Goal: Information Seeking & Learning: Learn about a topic

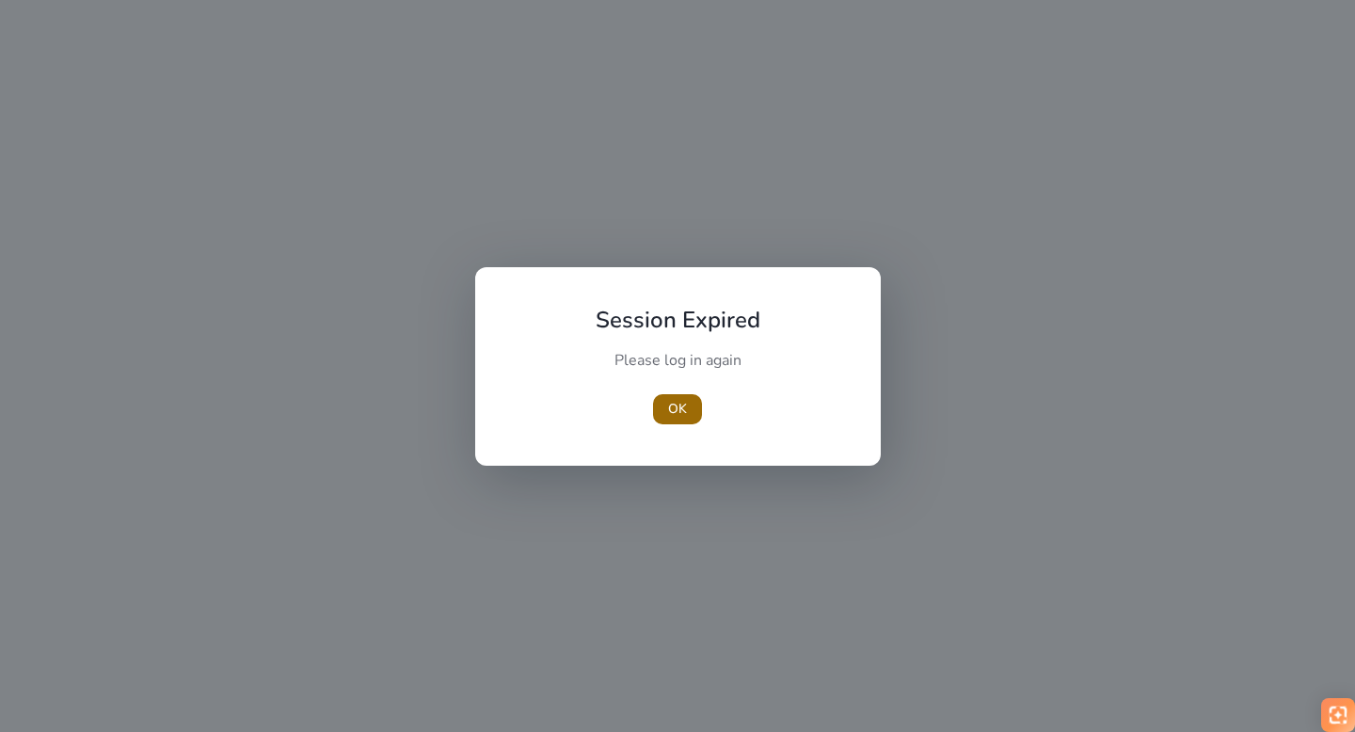
click at [674, 412] on span "OK" at bounding box center [677, 409] width 19 height 20
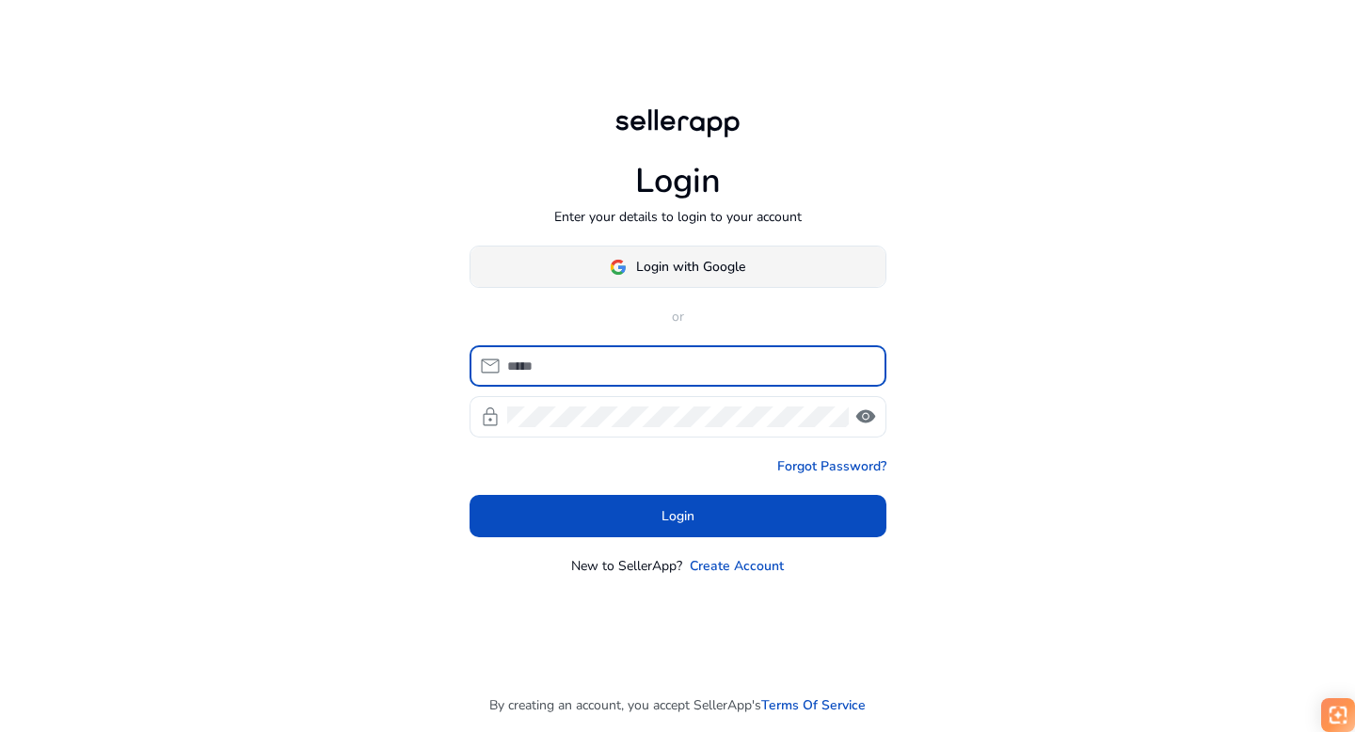
click at [737, 270] on span "Login with Google" at bounding box center [690, 267] width 109 height 20
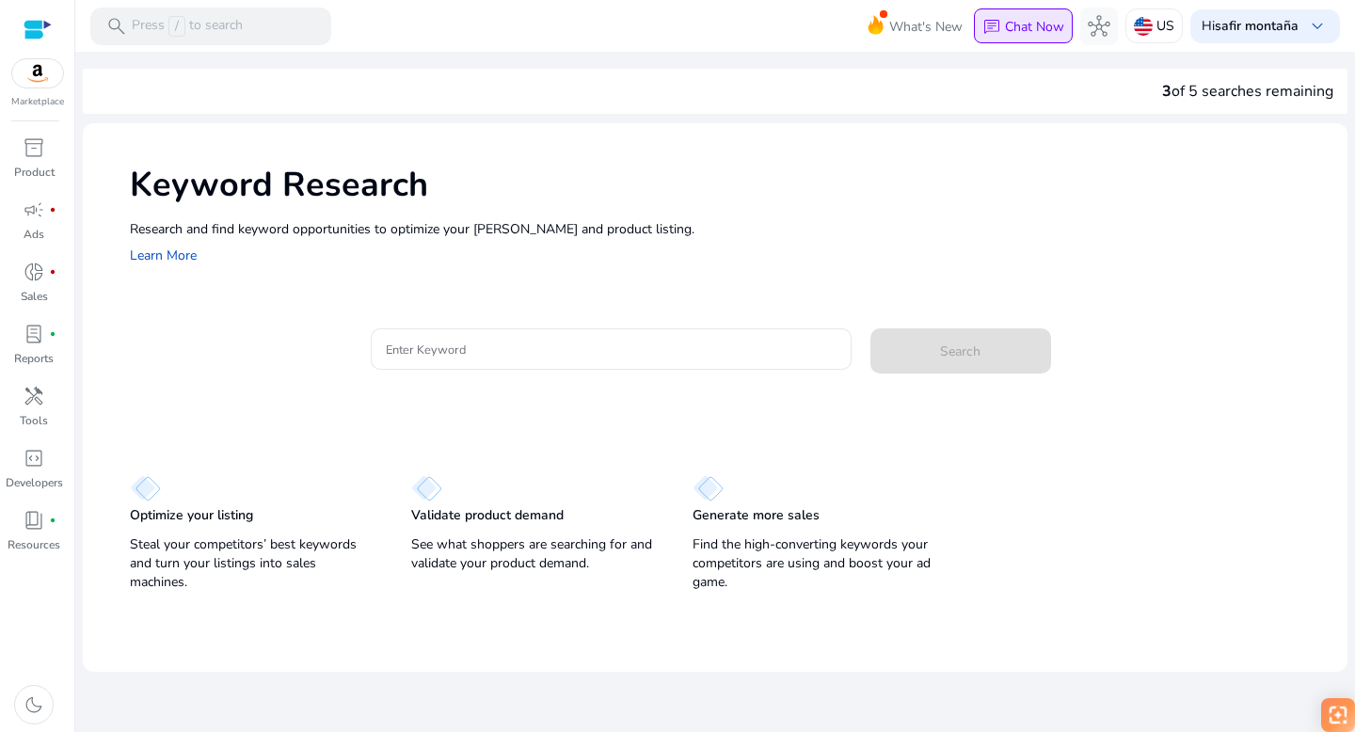
click at [1051, 24] on p "Chat Now" at bounding box center [1034, 27] width 59 height 18
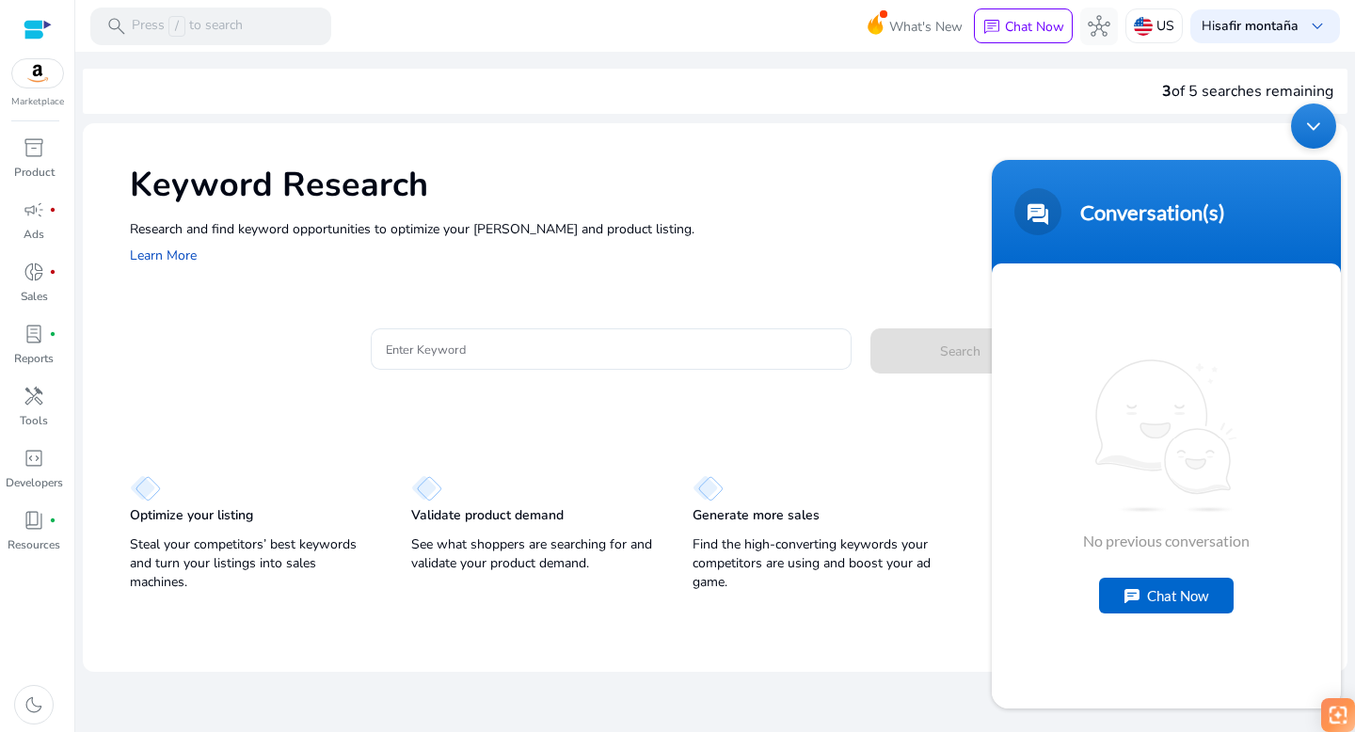
click at [823, 266] on div "Keyword Research Research and find keyword opportunities to optimize your [PERS…" at bounding box center [715, 213] width 1265 height 181
click at [762, 120] on div "3 of 5 searches remaining Keyword Research Research and find keyword opportunit…" at bounding box center [715, 362] width 1265 height 620
click at [1308, 126] on div "Minimize live chat window" at bounding box center [1313, 126] width 45 height 45
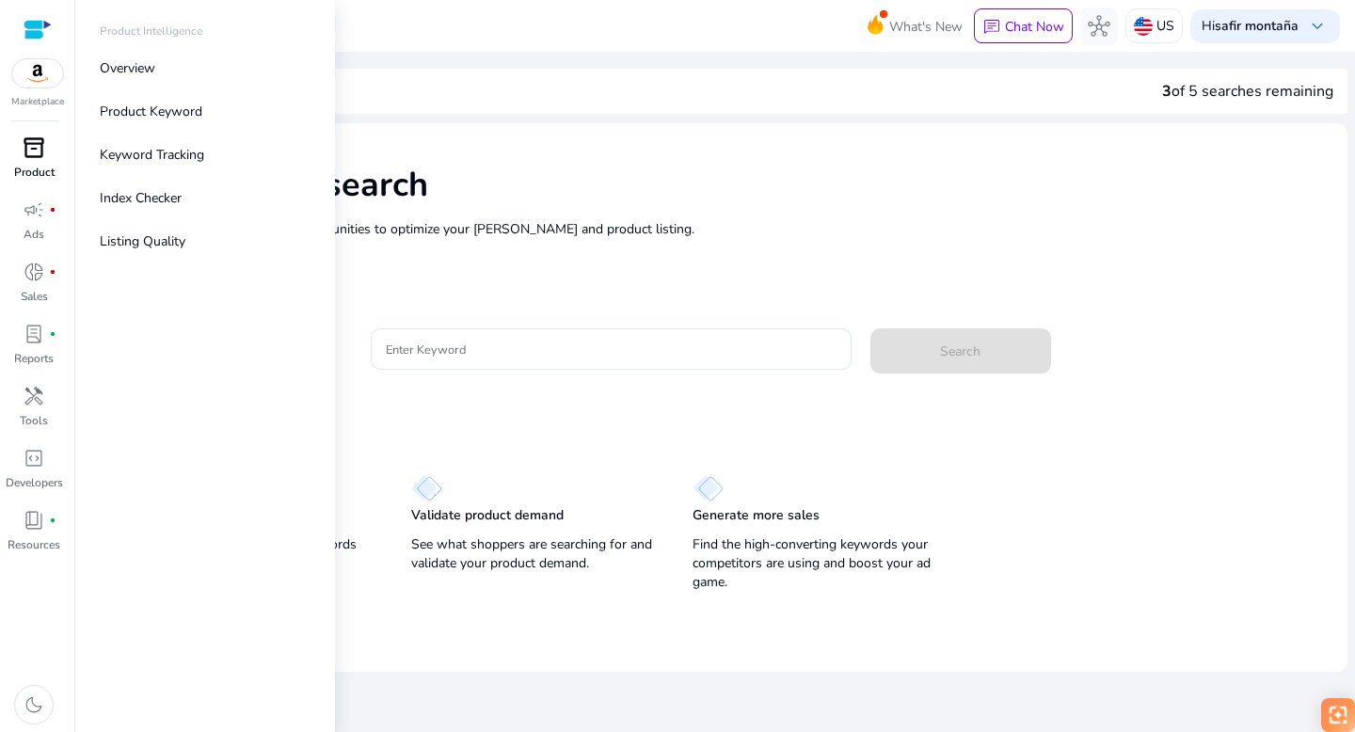
click at [33, 156] on span "inventory_2" at bounding box center [34, 147] width 23 height 23
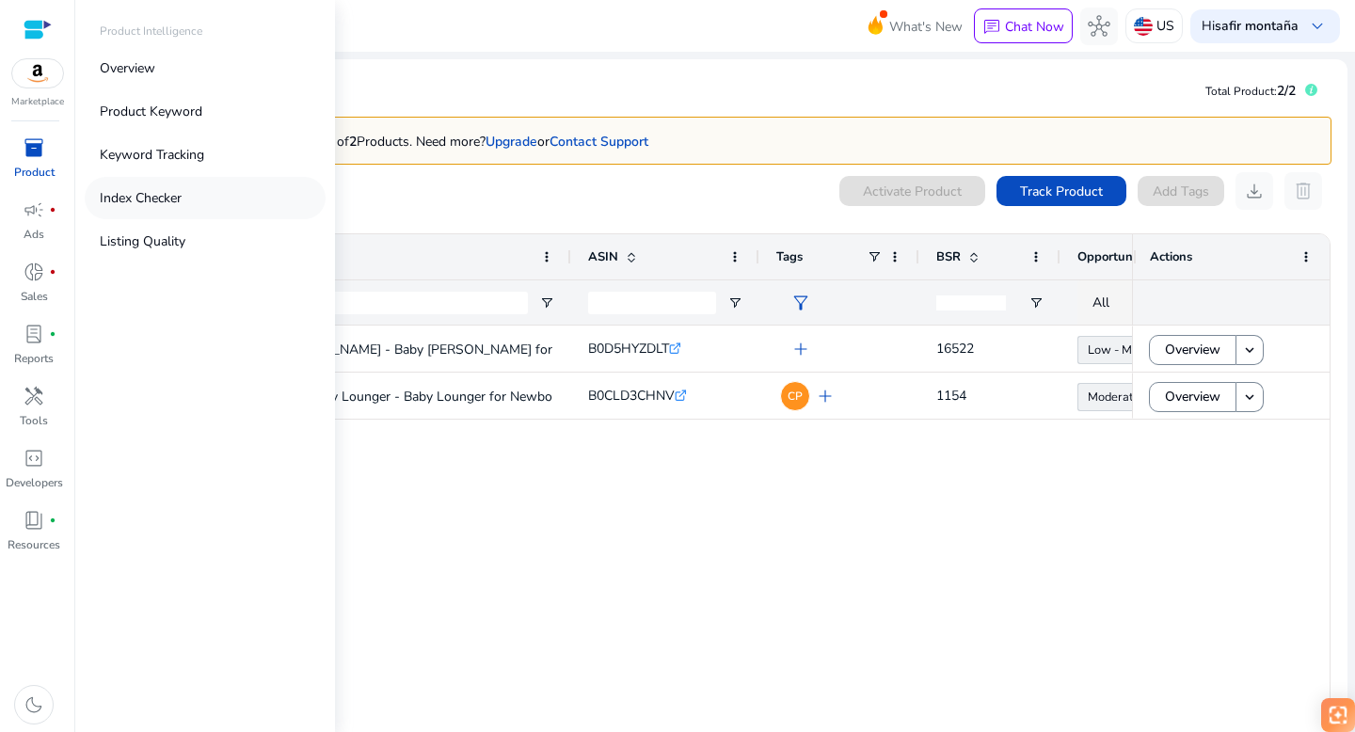
click at [139, 196] on p "Index Checker" at bounding box center [141, 198] width 82 height 20
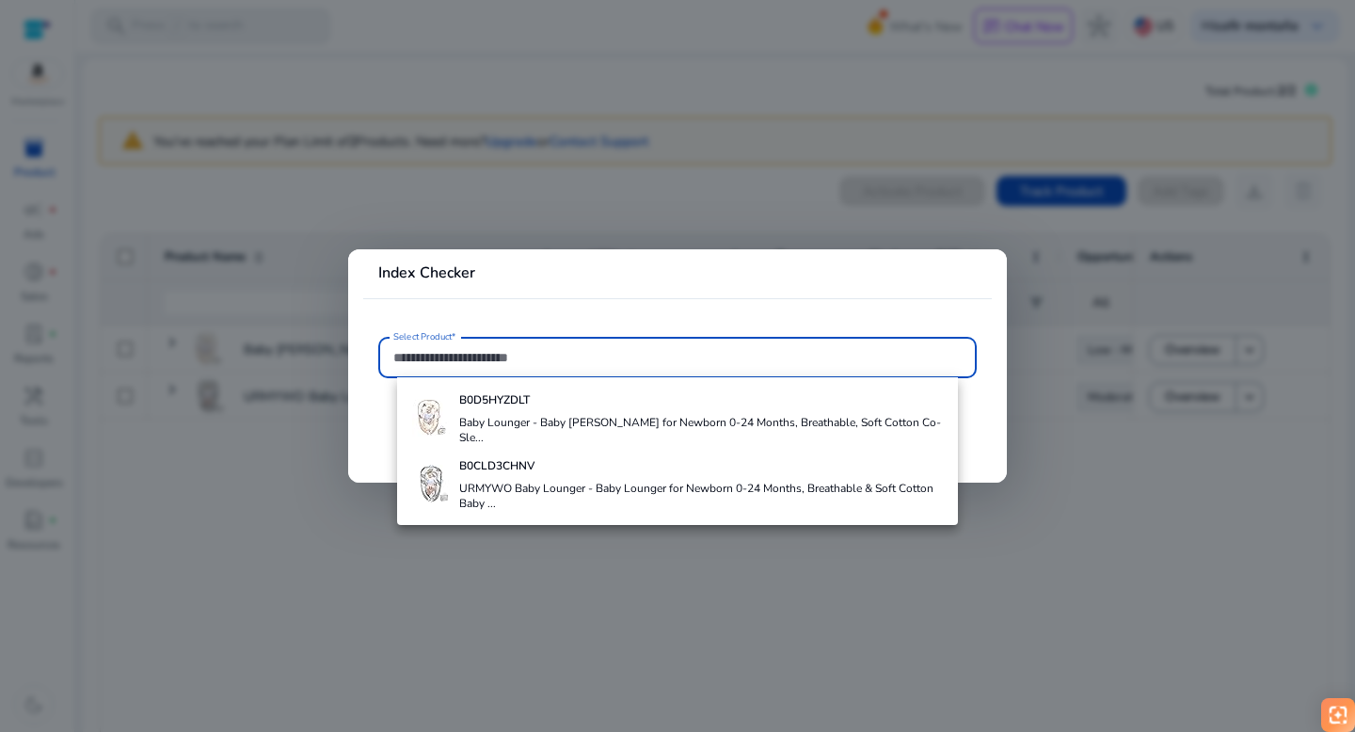
click at [448, 171] on div at bounding box center [677, 366] width 1355 height 732
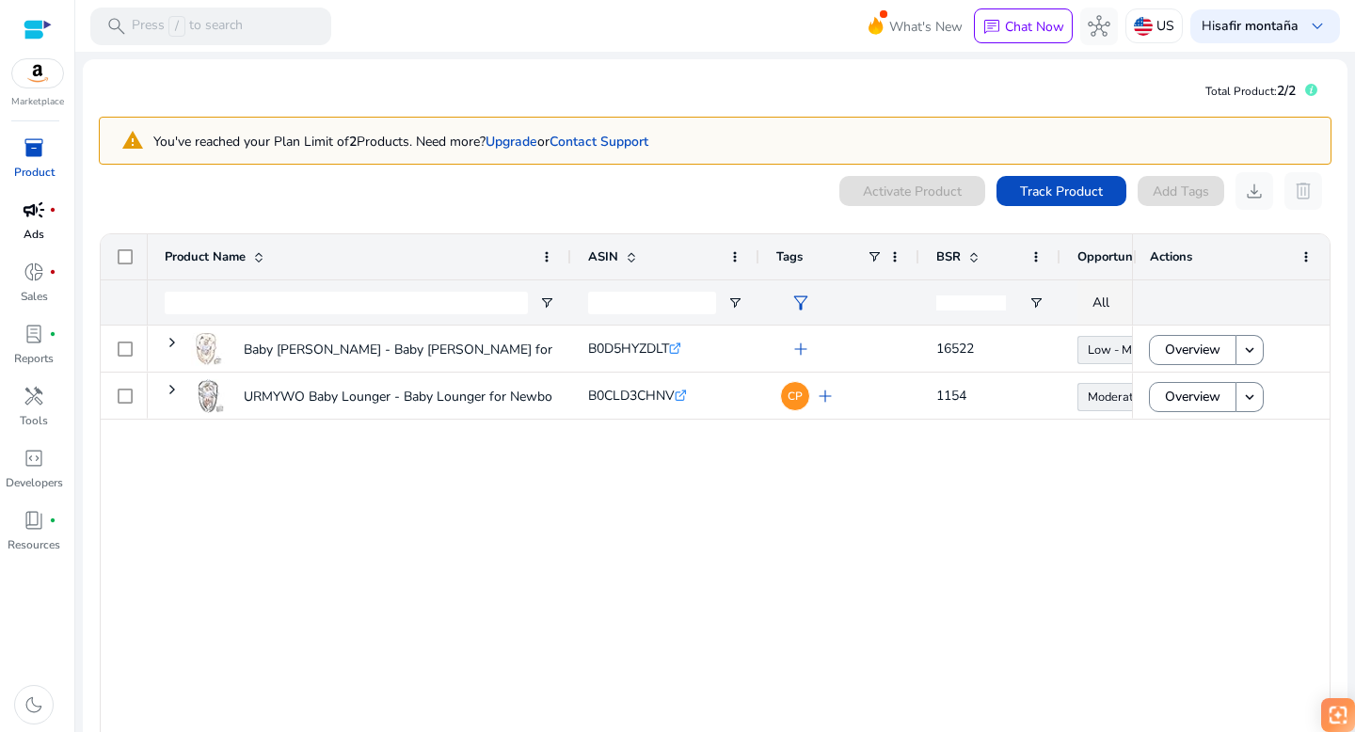
click at [36, 221] on span "campaign" at bounding box center [34, 210] width 23 height 23
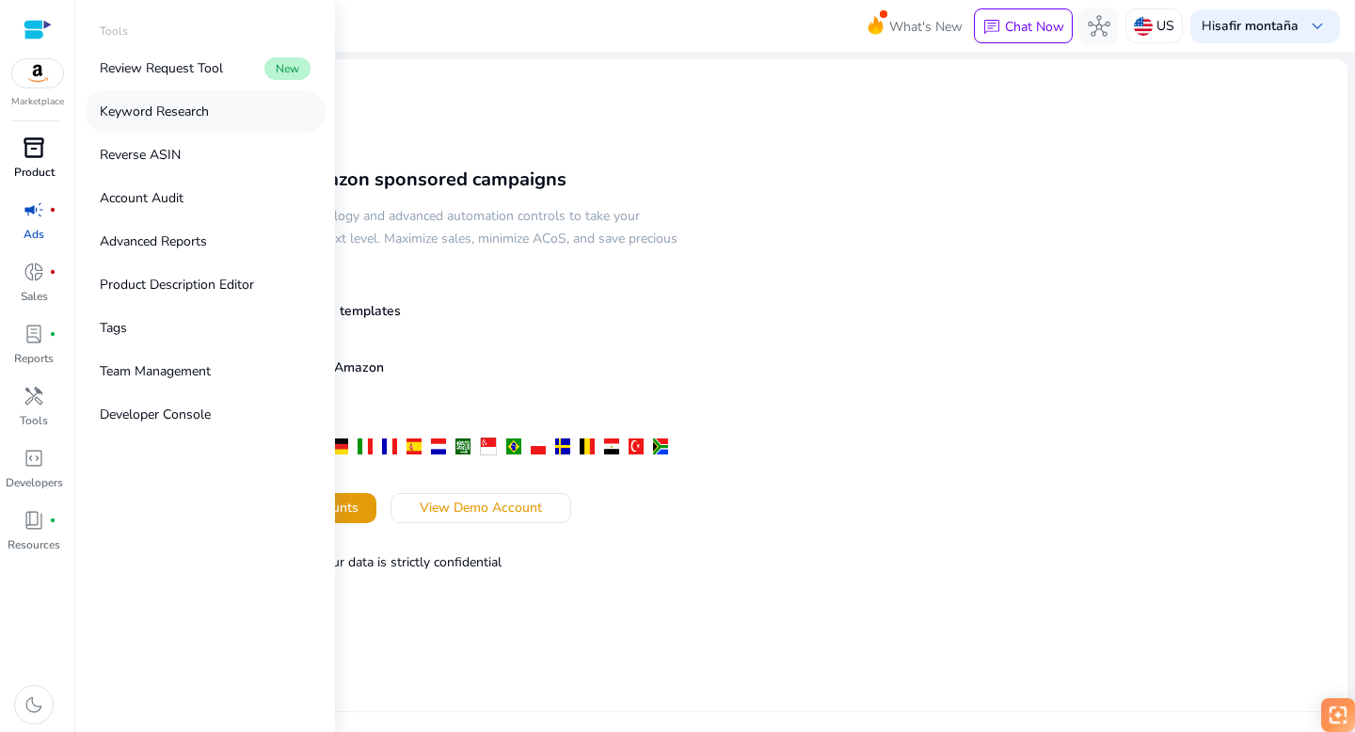
click at [133, 114] on p "Keyword Research" at bounding box center [154, 112] width 109 height 20
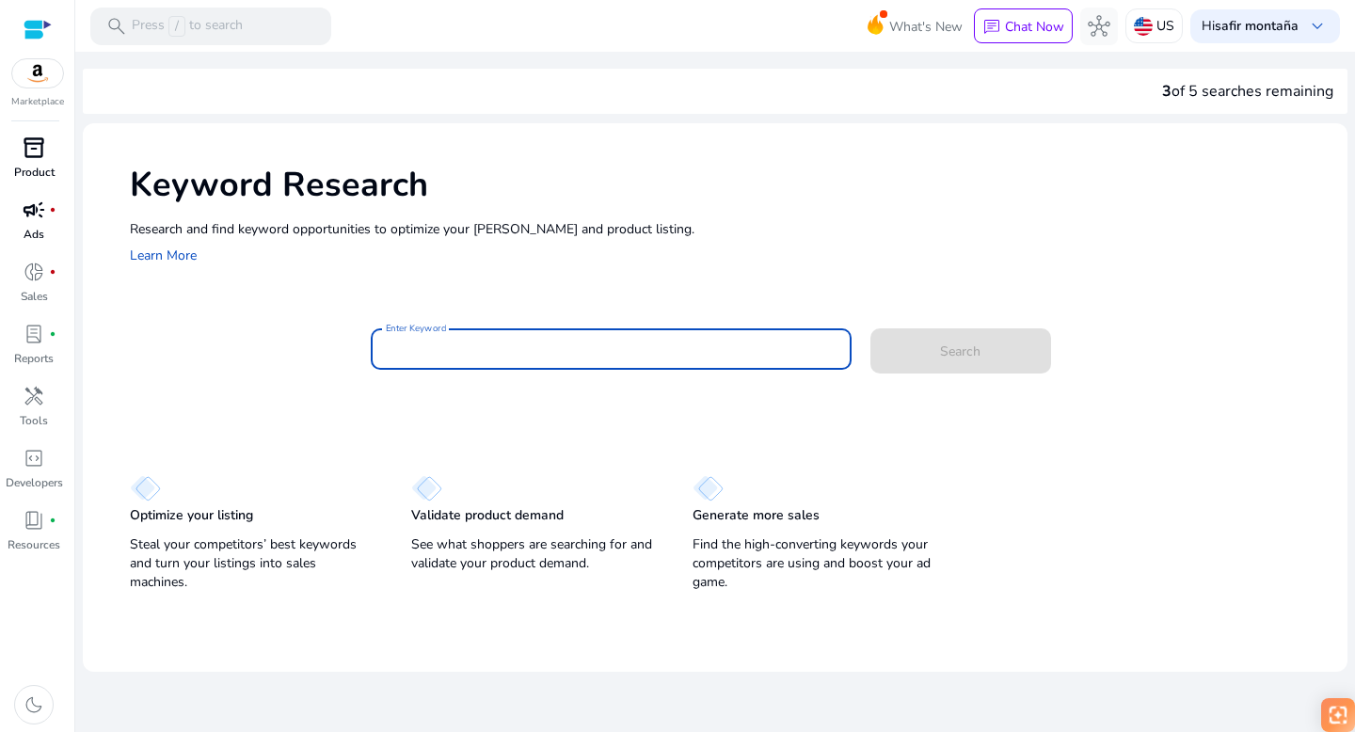
paste input "**********"
type input "**********"
click at [974, 342] on span "Search" at bounding box center [960, 352] width 40 height 20
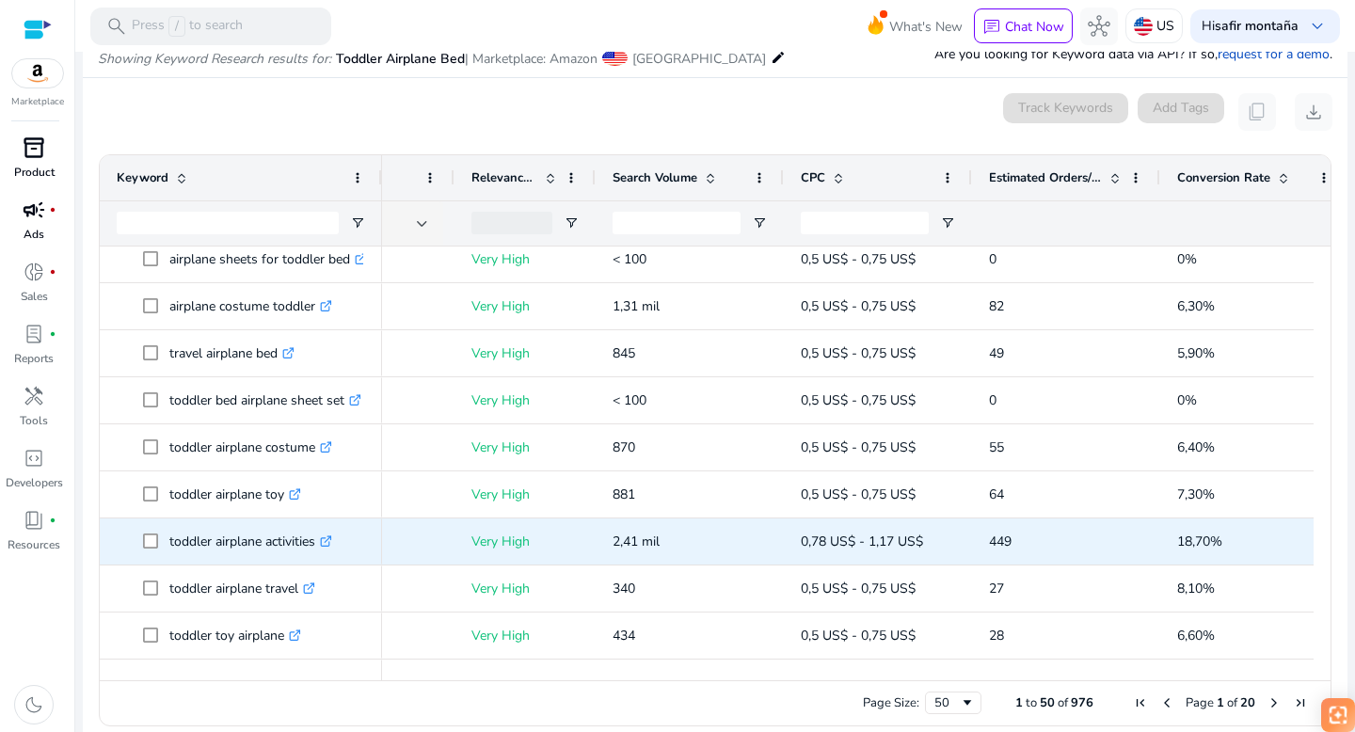
click at [332, 538] on icon ".st0{fill:#2c8af8}" at bounding box center [326, 542] width 12 height 12
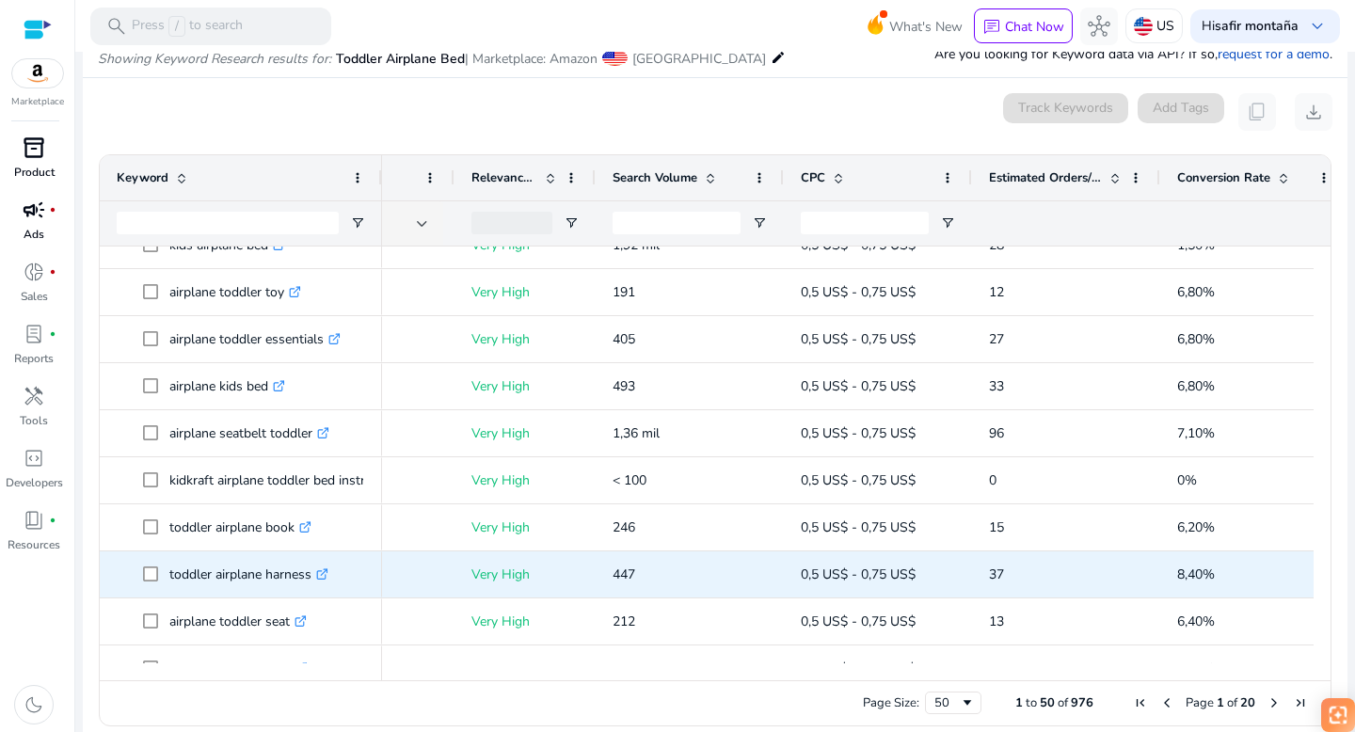
click at [328, 573] on icon at bounding box center [324, 571] width 7 height 7
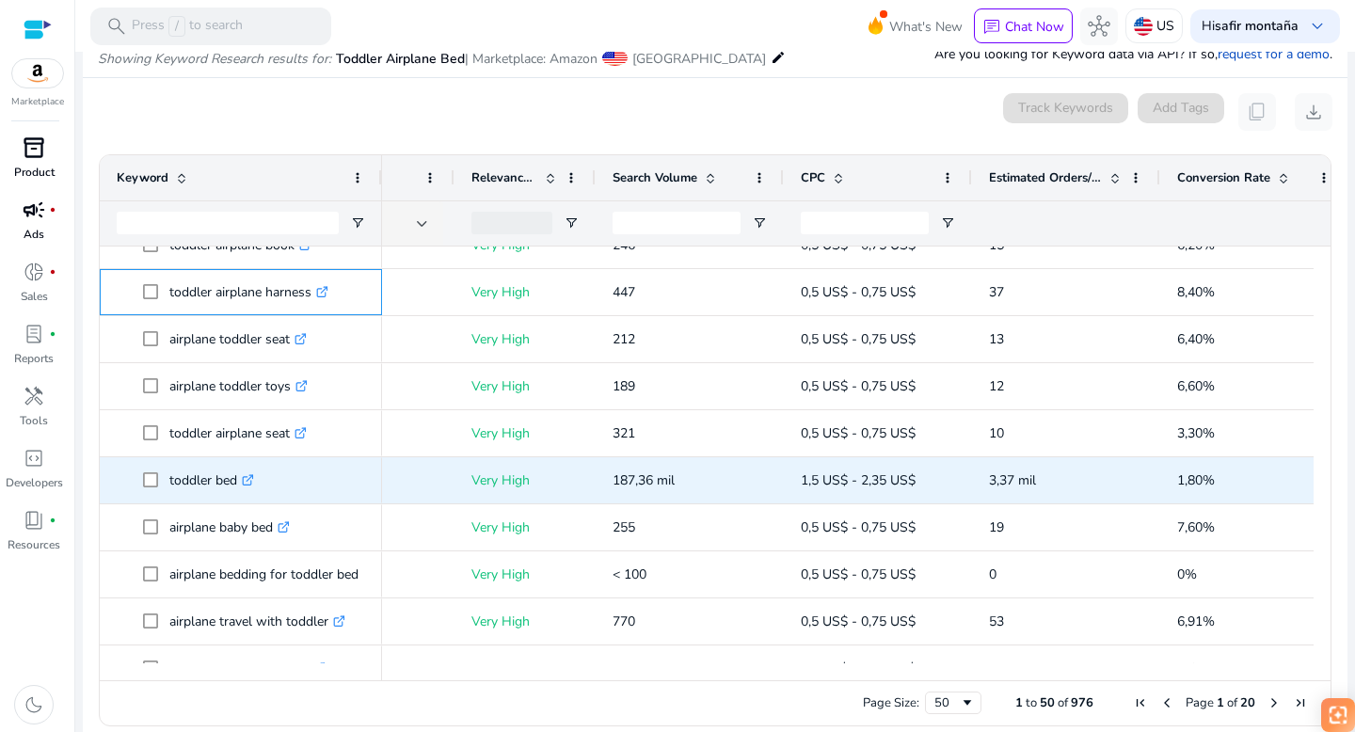
scroll to position [1487, 0]
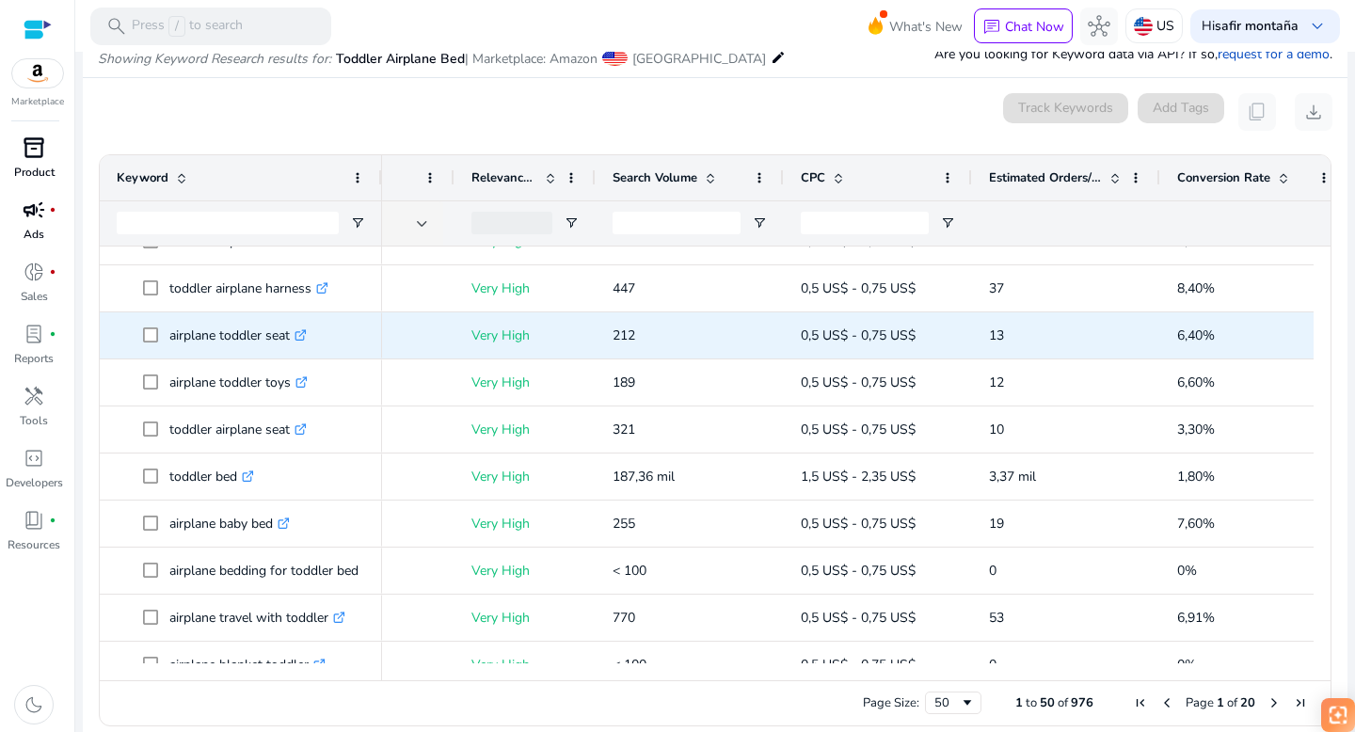
click at [304, 333] on icon ".st0{fill:#2c8af8}" at bounding box center [301, 335] width 12 height 12
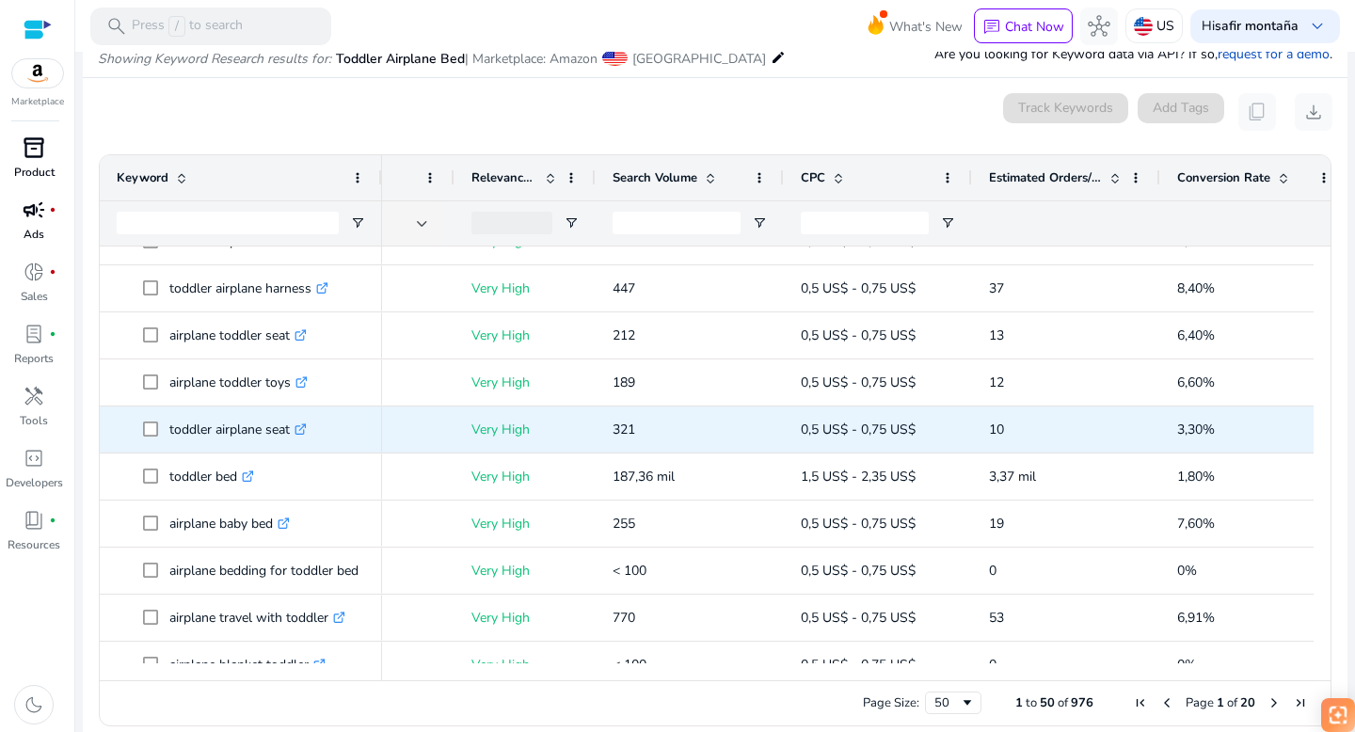
click at [307, 428] on icon ".st0{fill:#2c8af8}" at bounding box center [301, 430] width 12 height 12
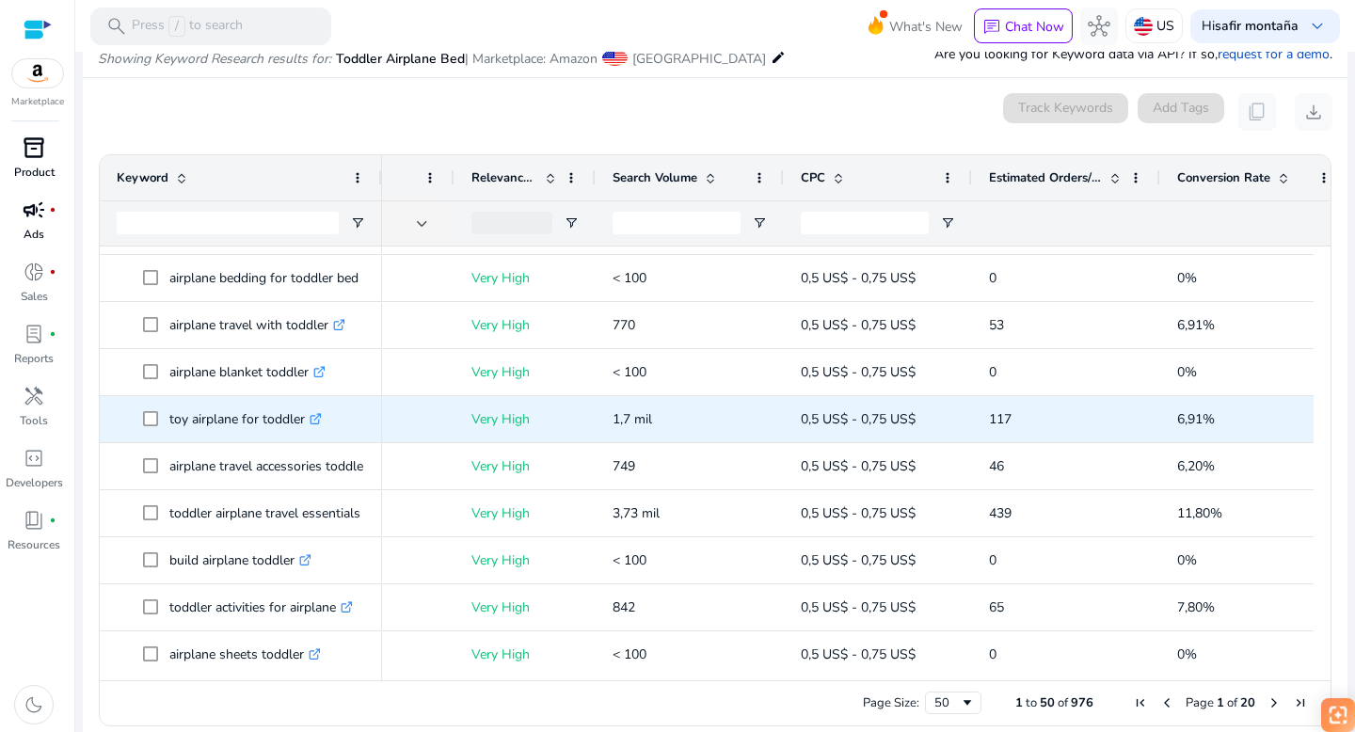
scroll to position [1790, 0]
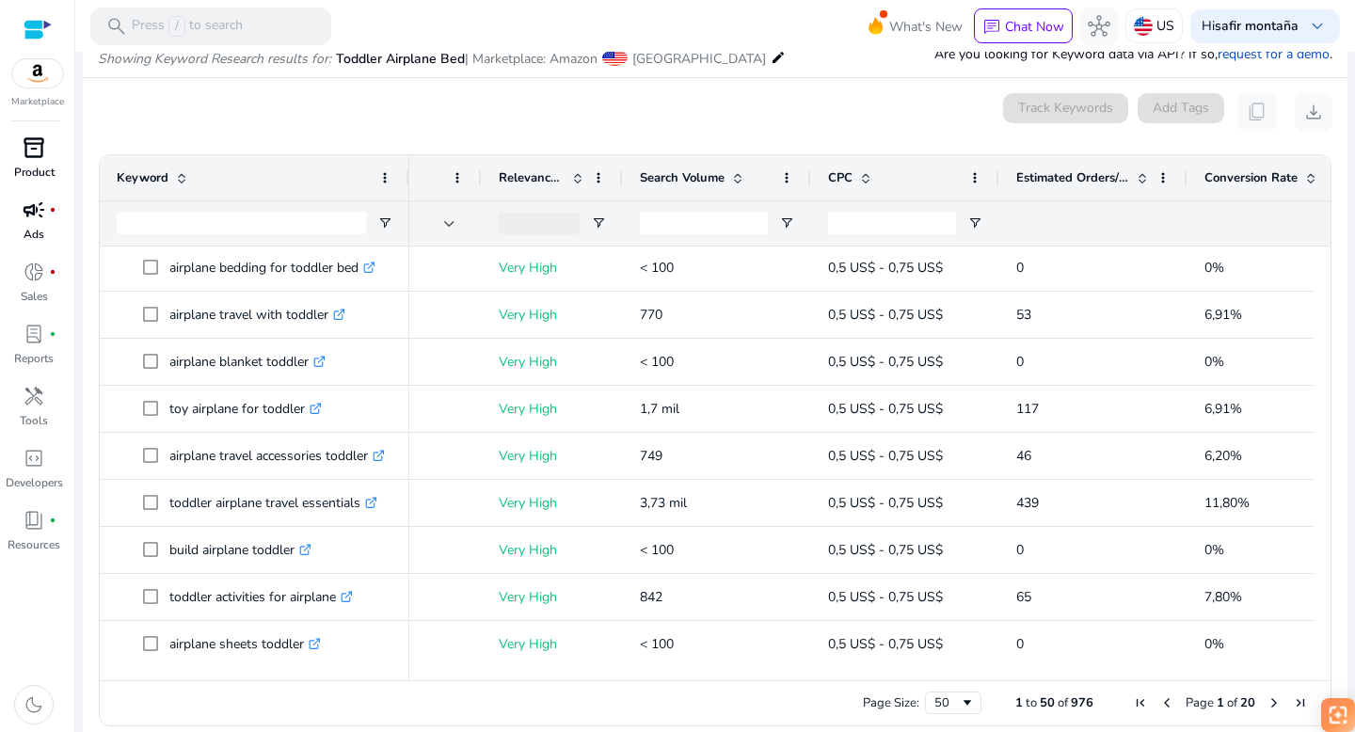
drag, startPoint x: 379, startPoint y: 173, endPoint x: 407, endPoint y: 173, distance: 27.3
click at [407, 173] on div at bounding box center [409, 177] width 8 height 45
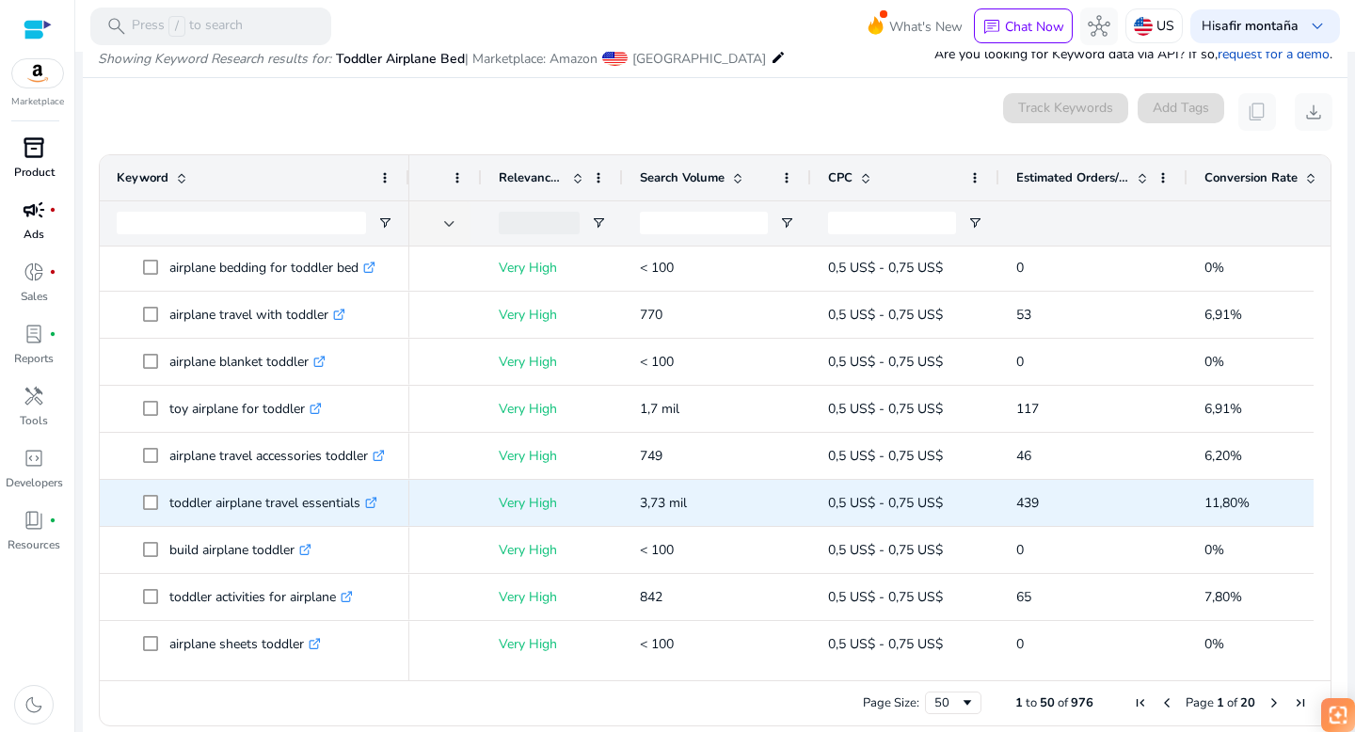
click at [377, 497] on icon ".st0{fill:#2c8af8}" at bounding box center [371, 503] width 12 height 12
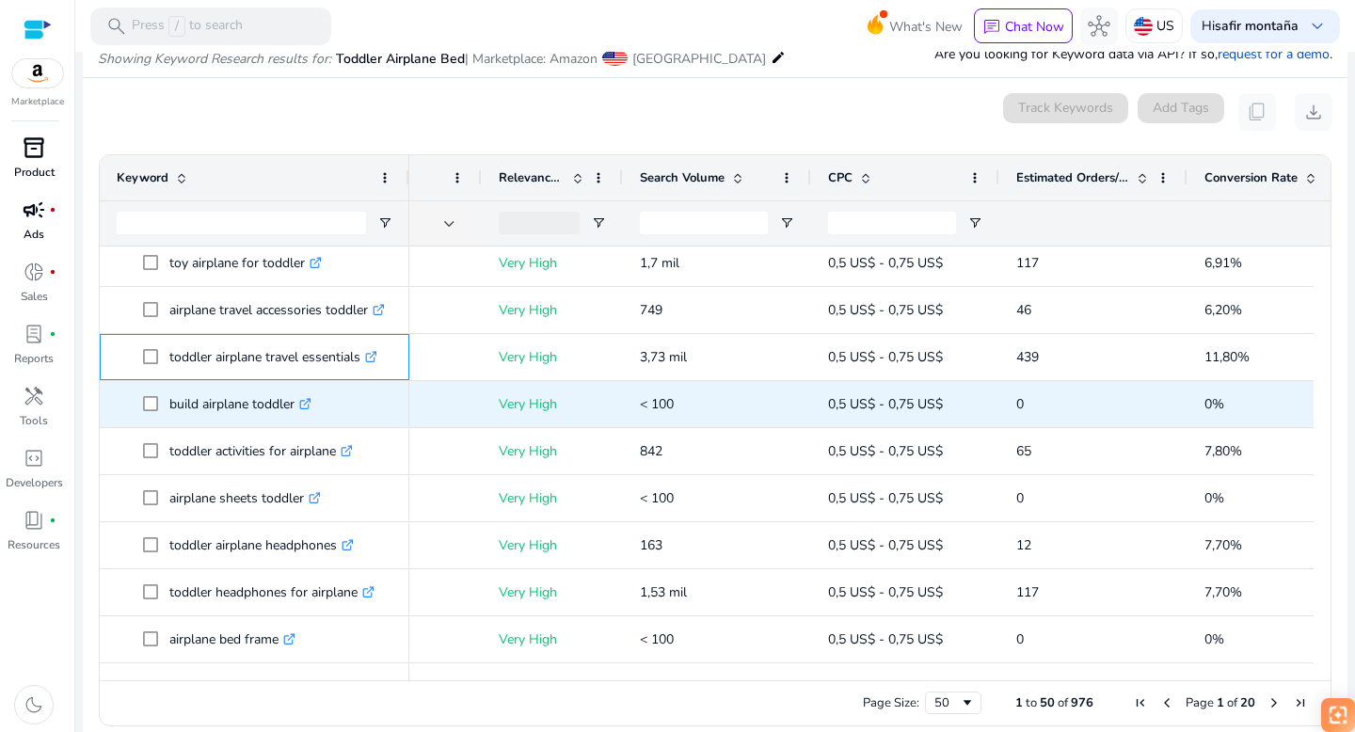
scroll to position [242, 0]
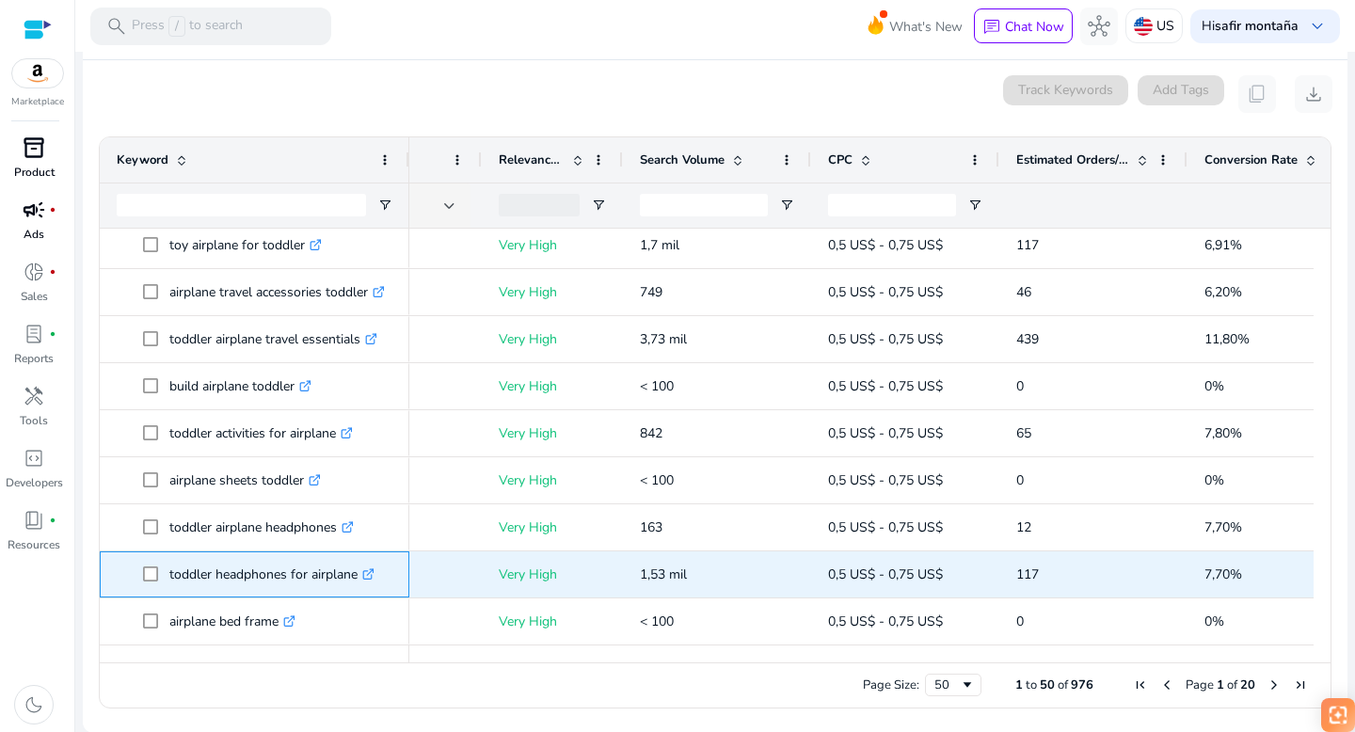
click at [374, 570] on icon at bounding box center [370, 571] width 7 height 7
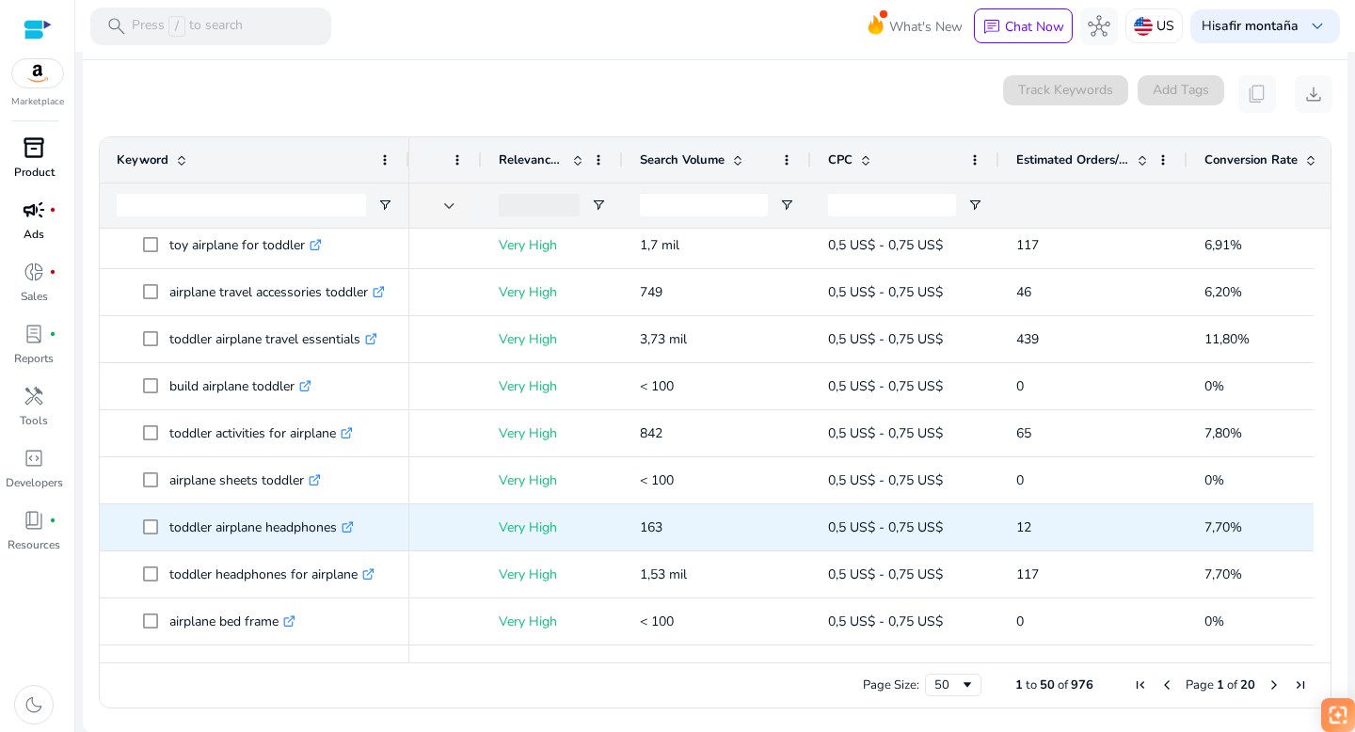
click at [352, 521] on icon ".st0{fill:#2c8af8}" at bounding box center [348, 527] width 12 height 12
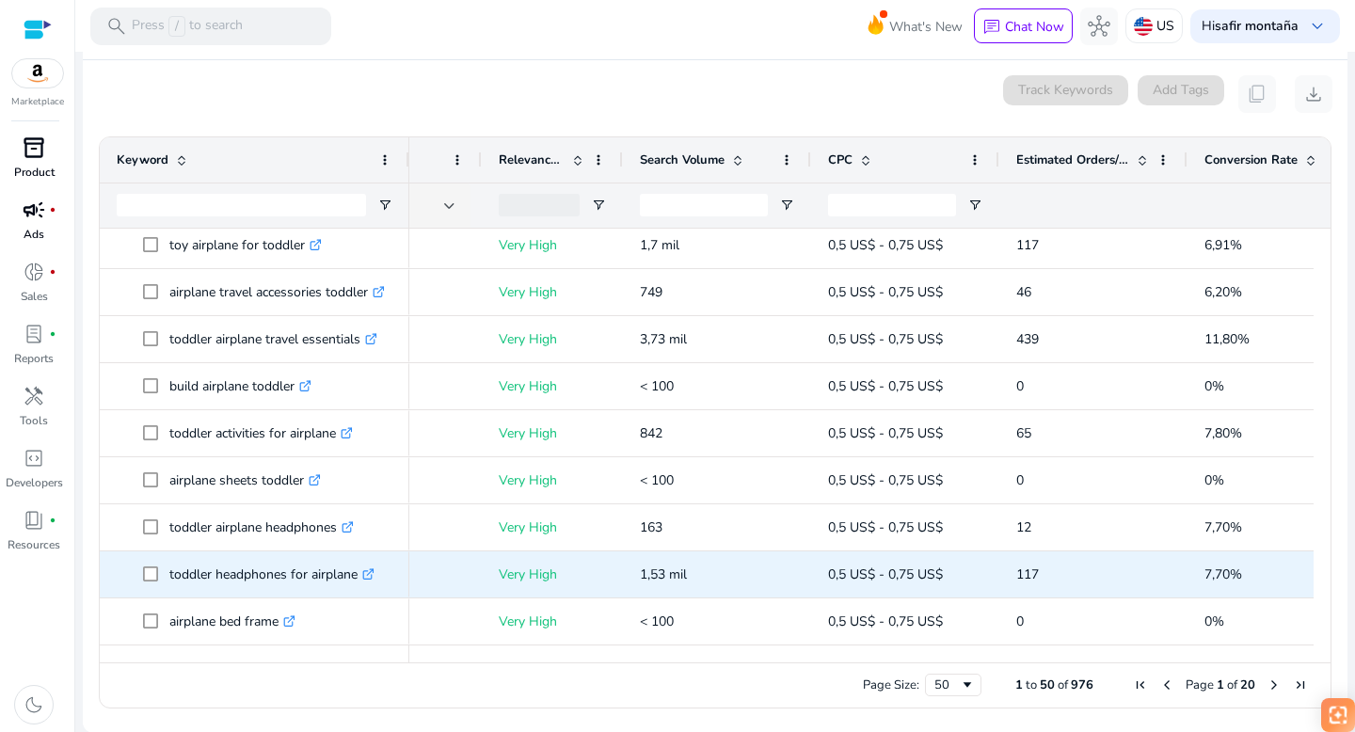
click at [374, 570] on icon at bounding box center [370, 571] width 7 height 7
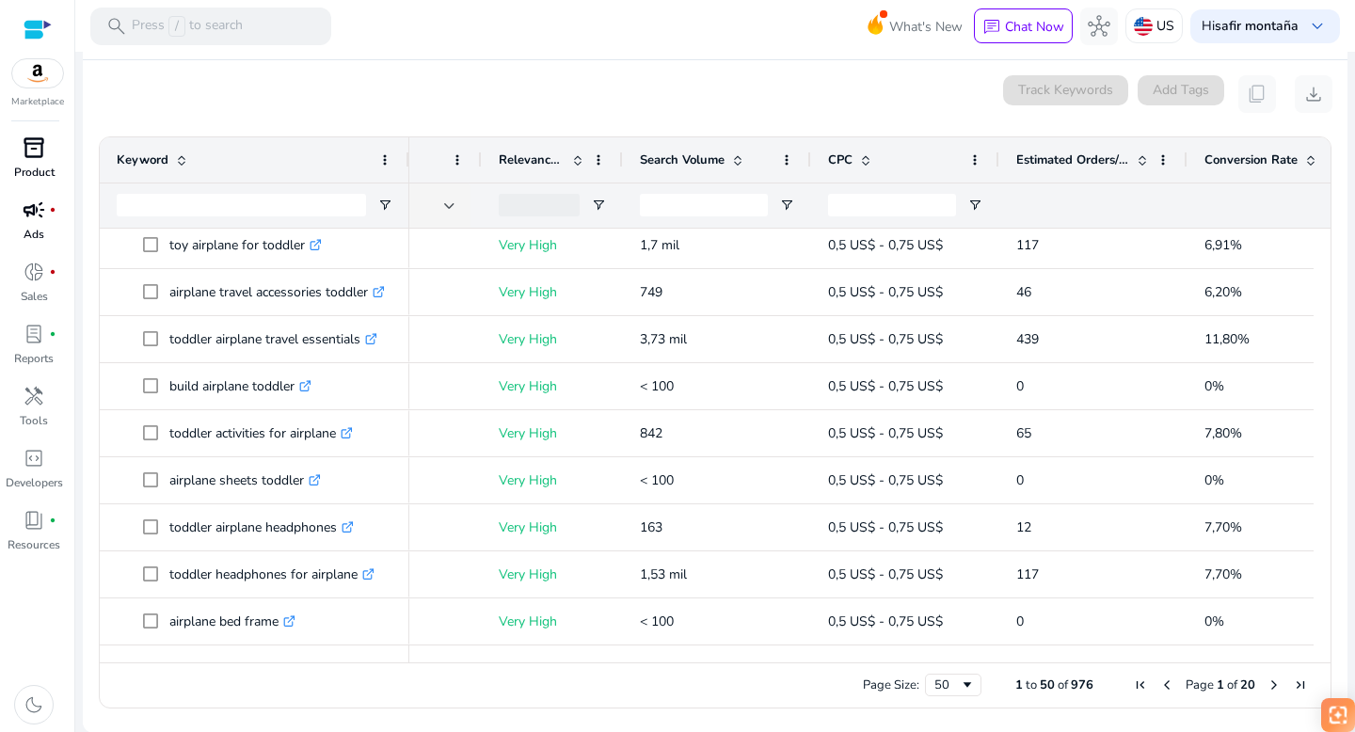
click at [1268, 683] on span "Next Page" at bounding box center [1274, 685] width 15 height 15
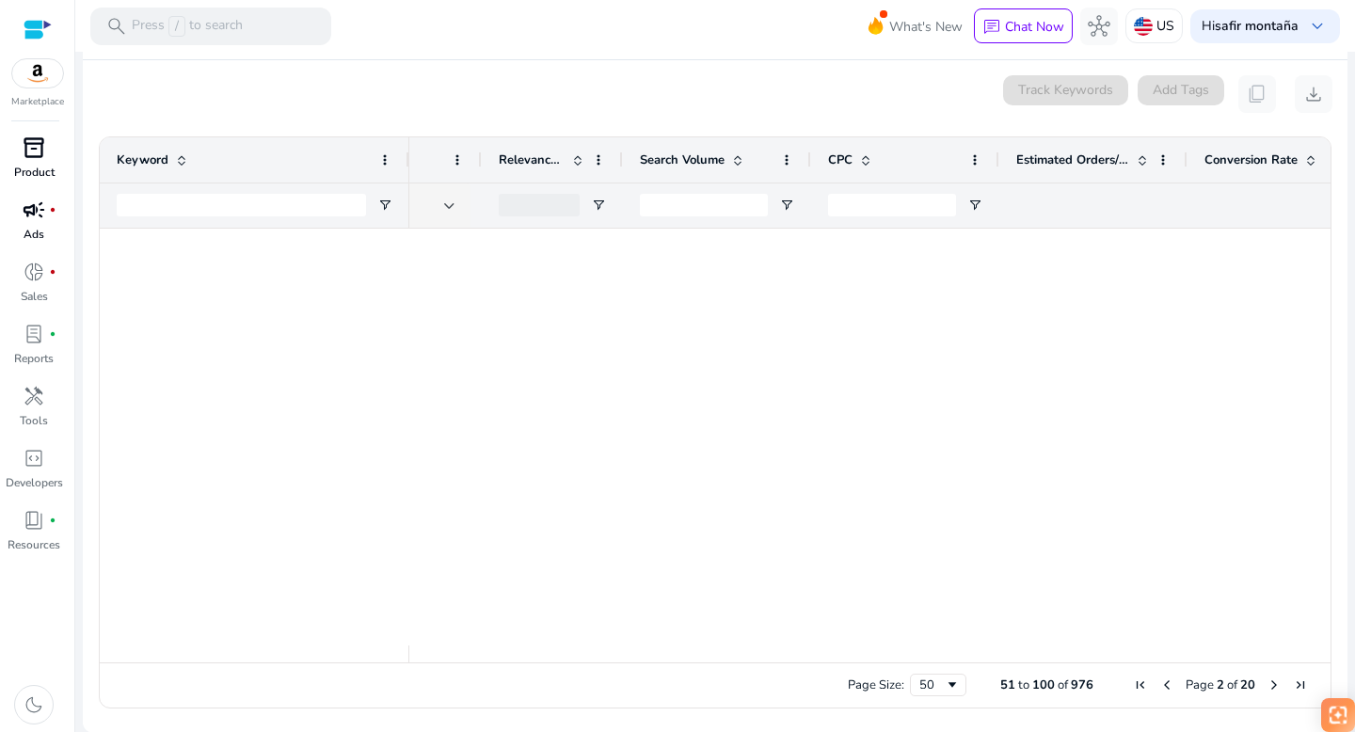
scroll to position [0, 0]
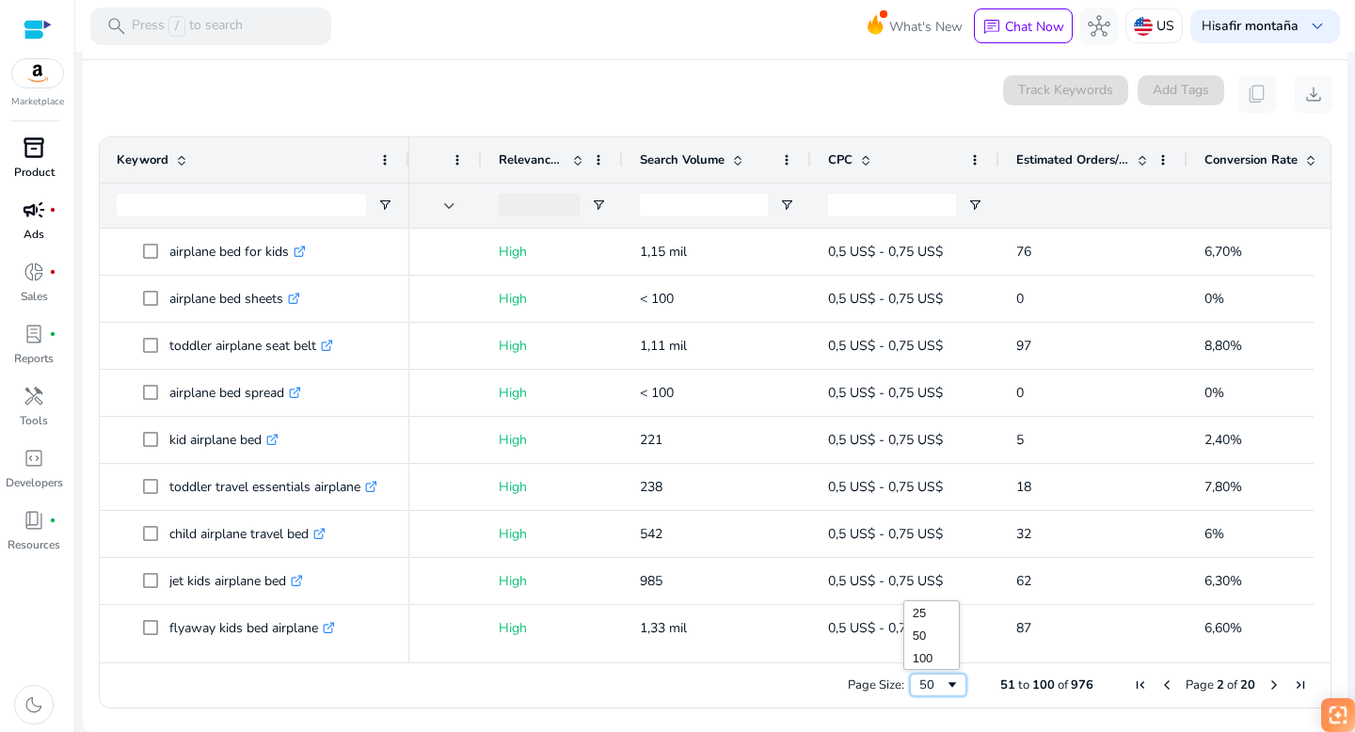
click at [945, 684] on span "Page Size" at bounding box center [952, 685] width 15 height 15
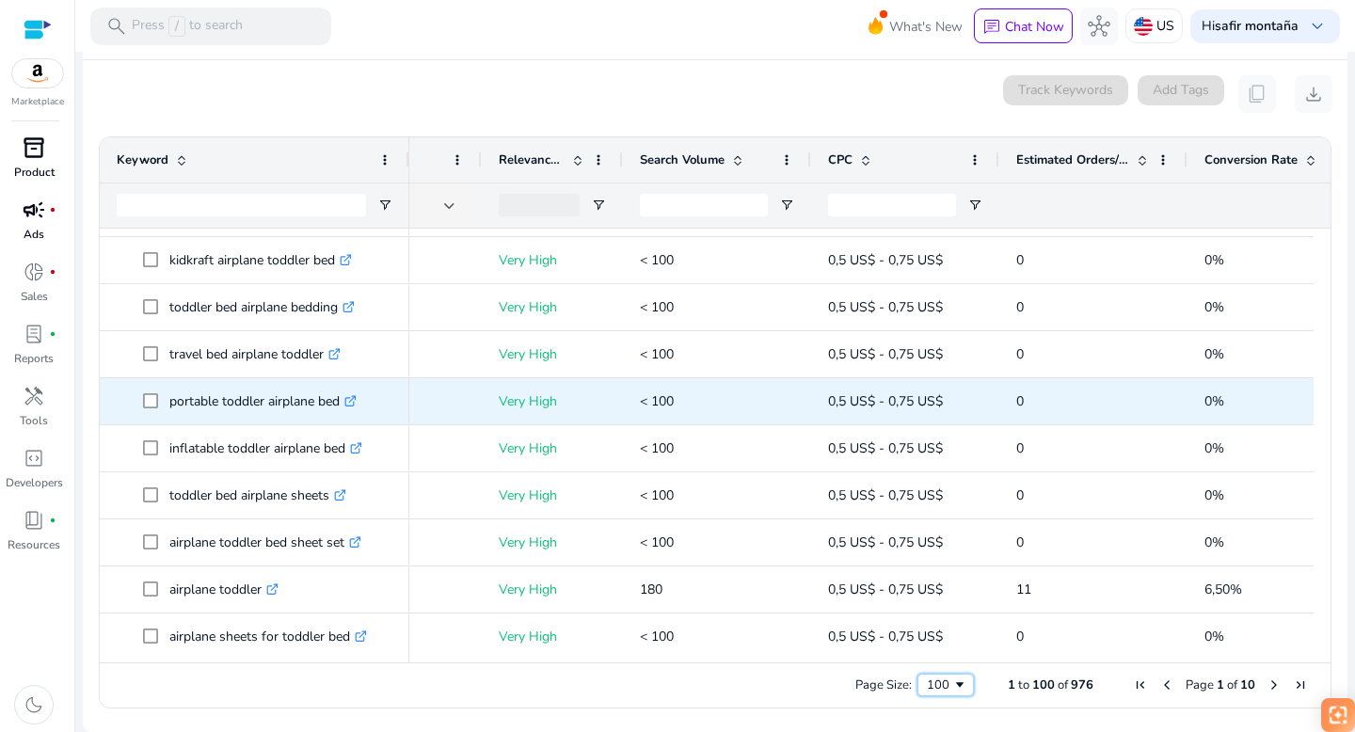
scroll to position [408, 0]
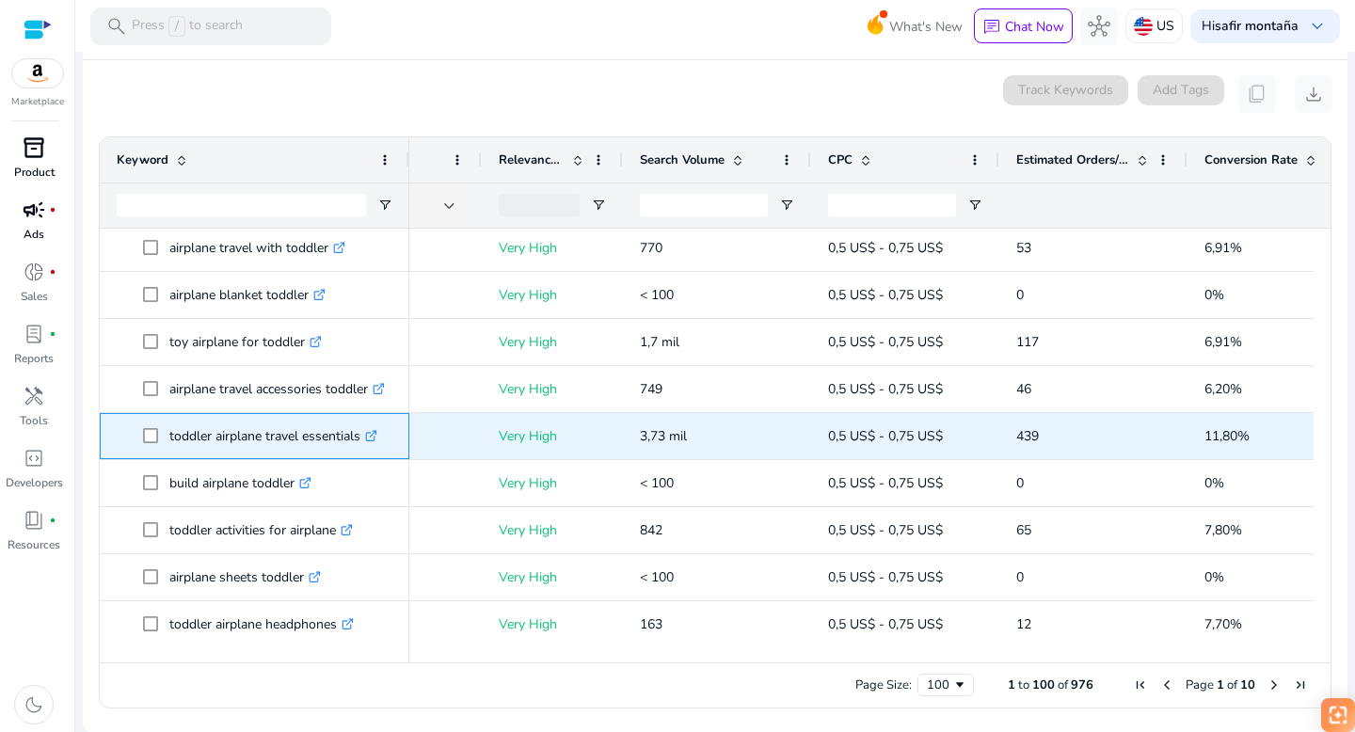
click at [377, 436] on icon ".st0{fill:#2c8af8}" at bounding box center [371, 436] width 12 height 12
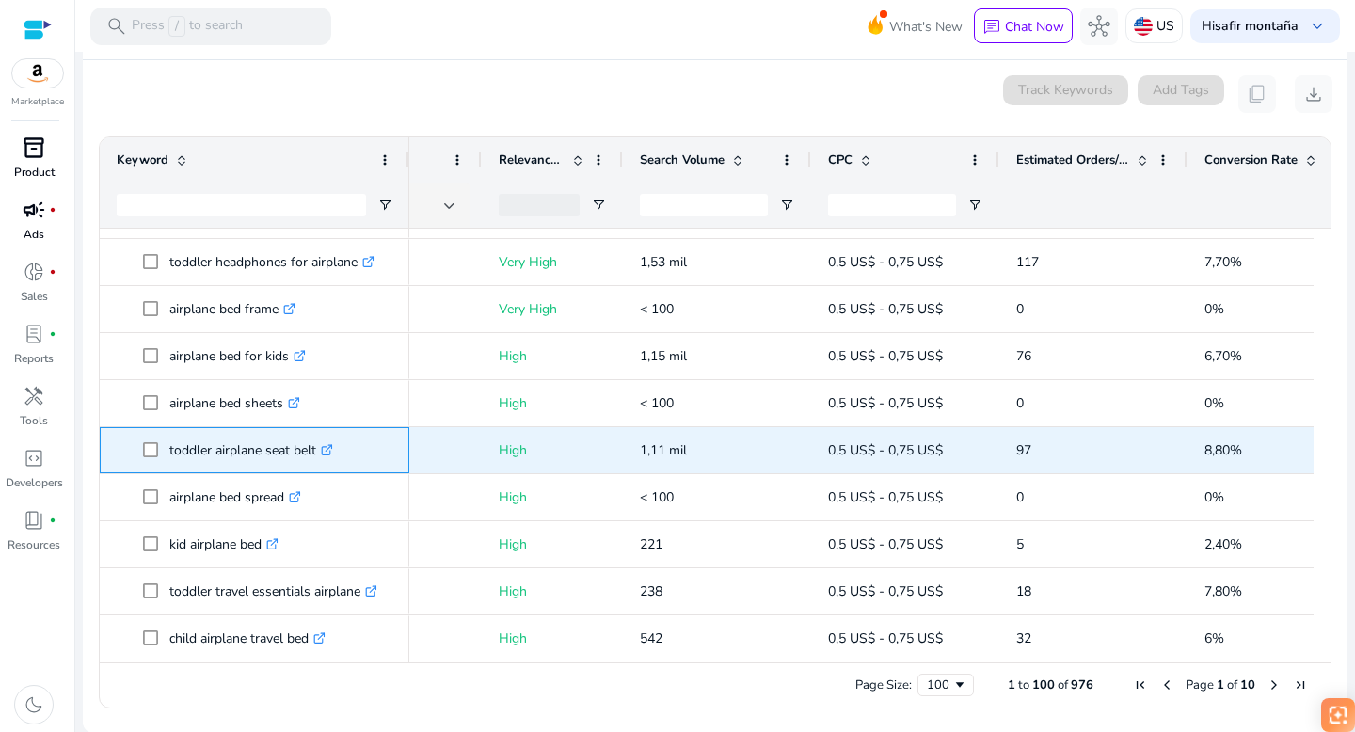
click at [332, 447] on icon ".st0{fill:#2c8af8}" at bounding box center [327, 450] width 12 height 12
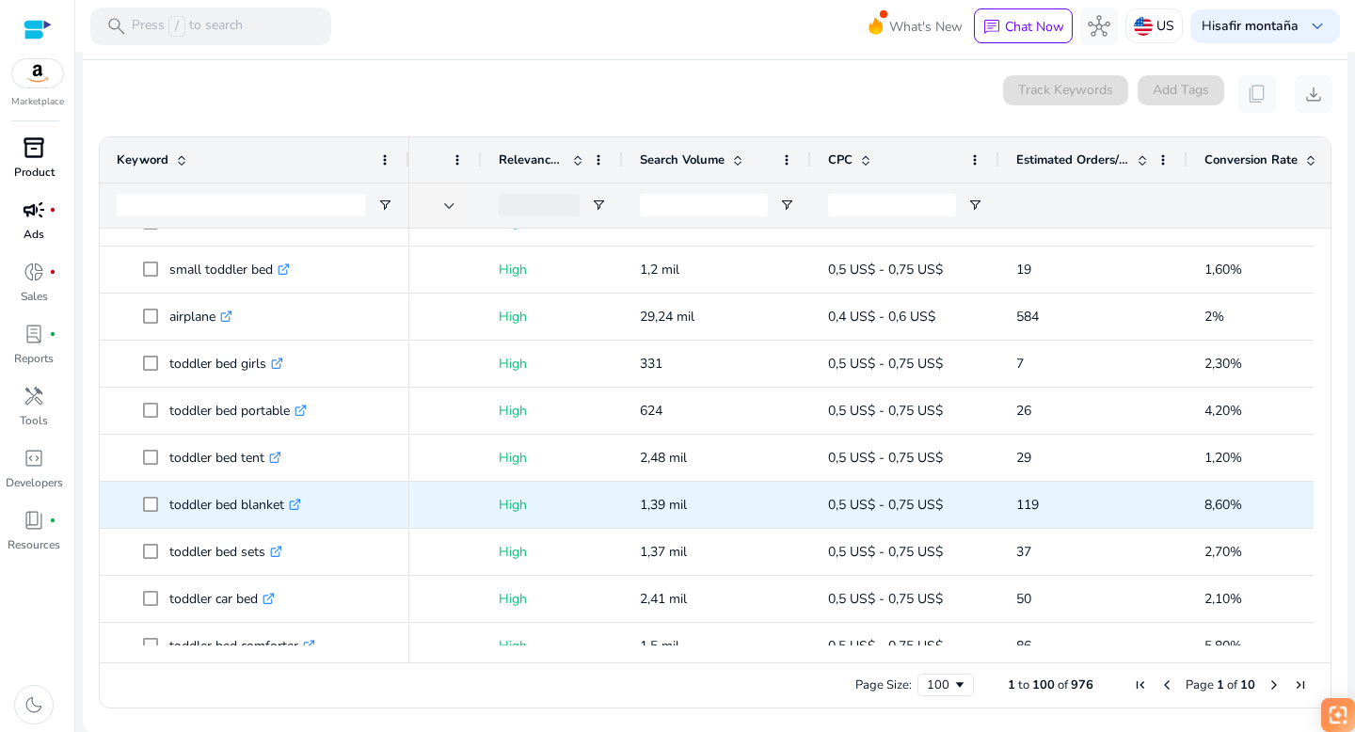
click at [298, 503] on icon ".st0{fill:#2c8af8}" at bounding box center [295, 505] width 12 height 12
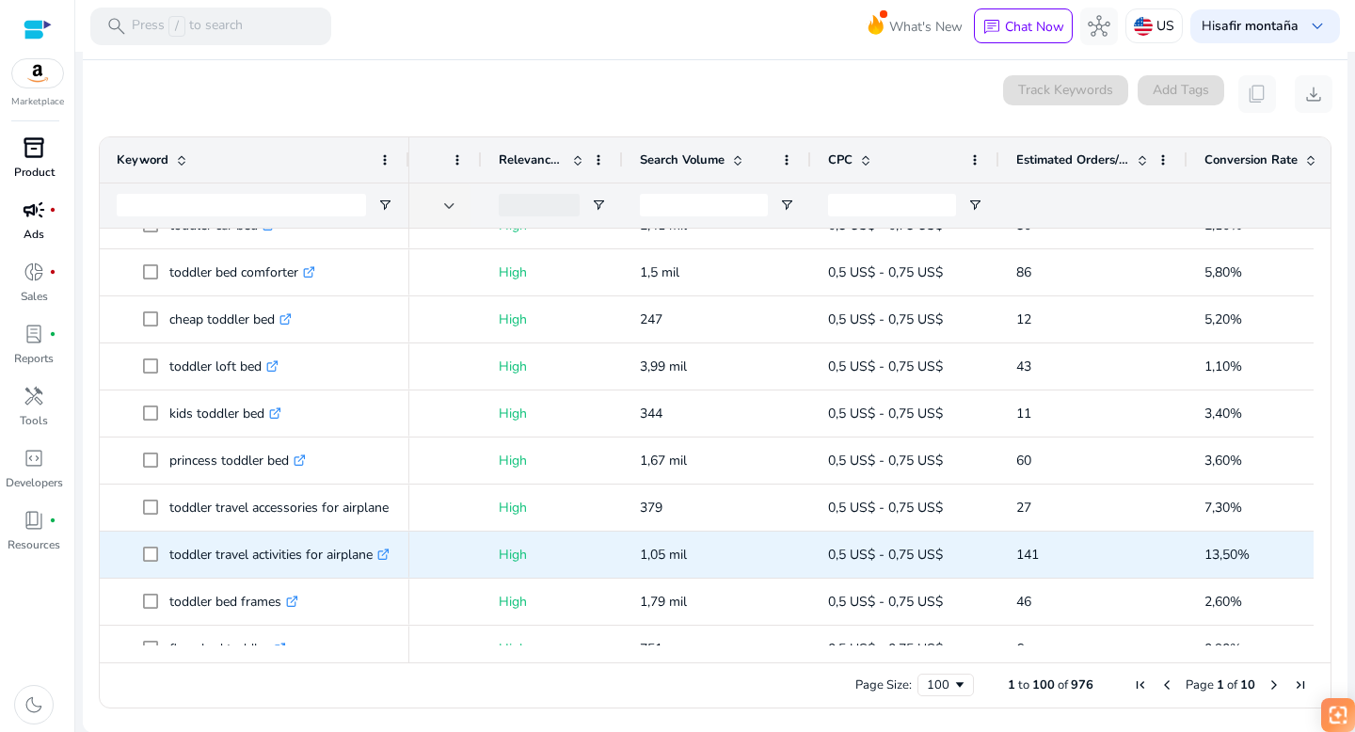
click at [386, 555] on icon ".st0{fill:#2c8af8}" at bounding box center [383, 555] width 12 height 12
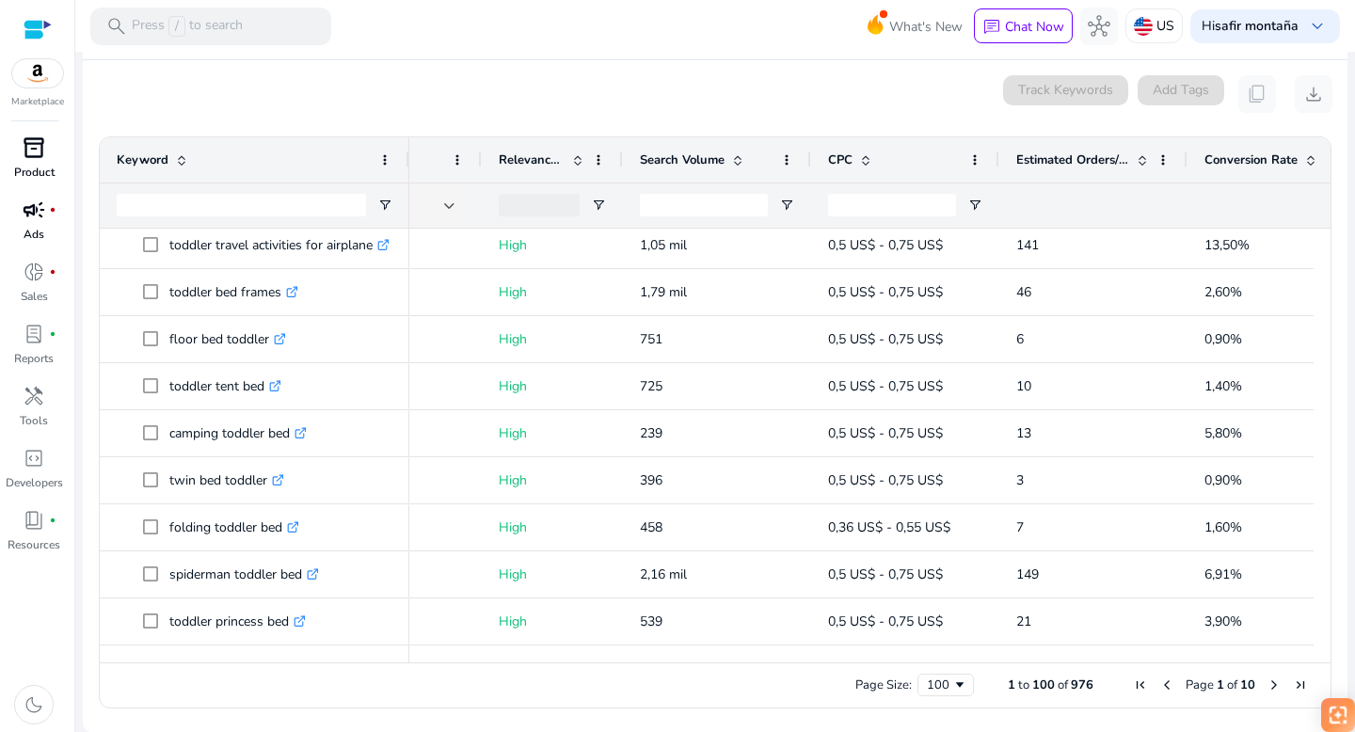
click at [1272, 684] on span "Next Page" at bounding box center [1274, 685] width 15 height 15
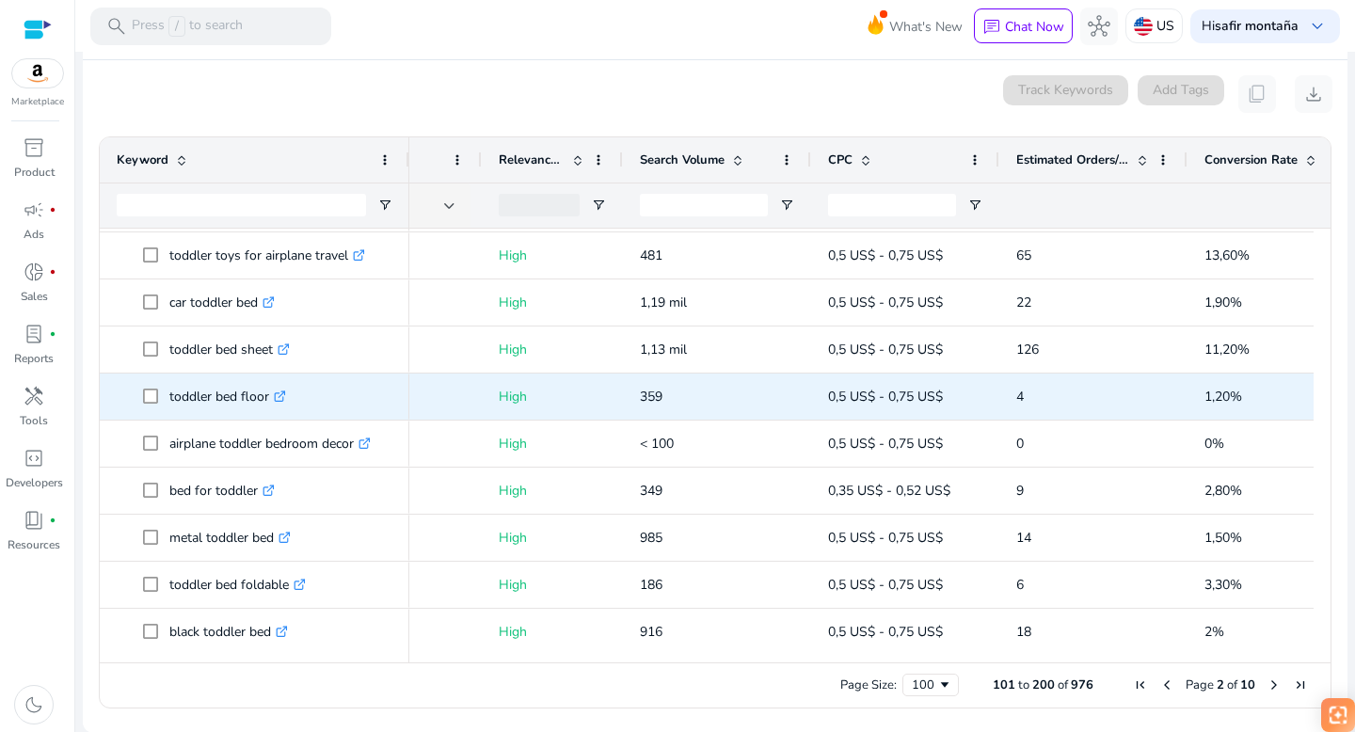
scroll to position [608, 0]
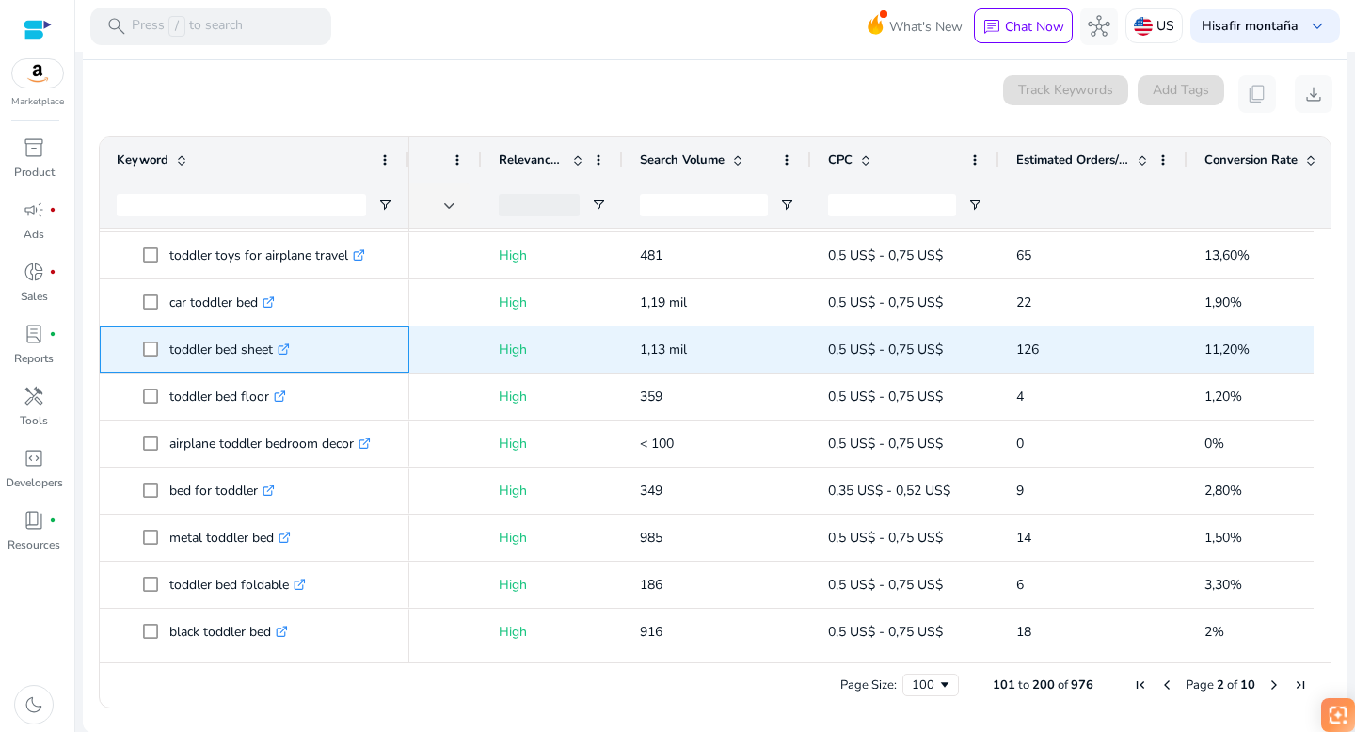
click at [285, 345] on icon ".st0{fill:#2c8af8}" at bounding box center [284, 350] width 12 height 12
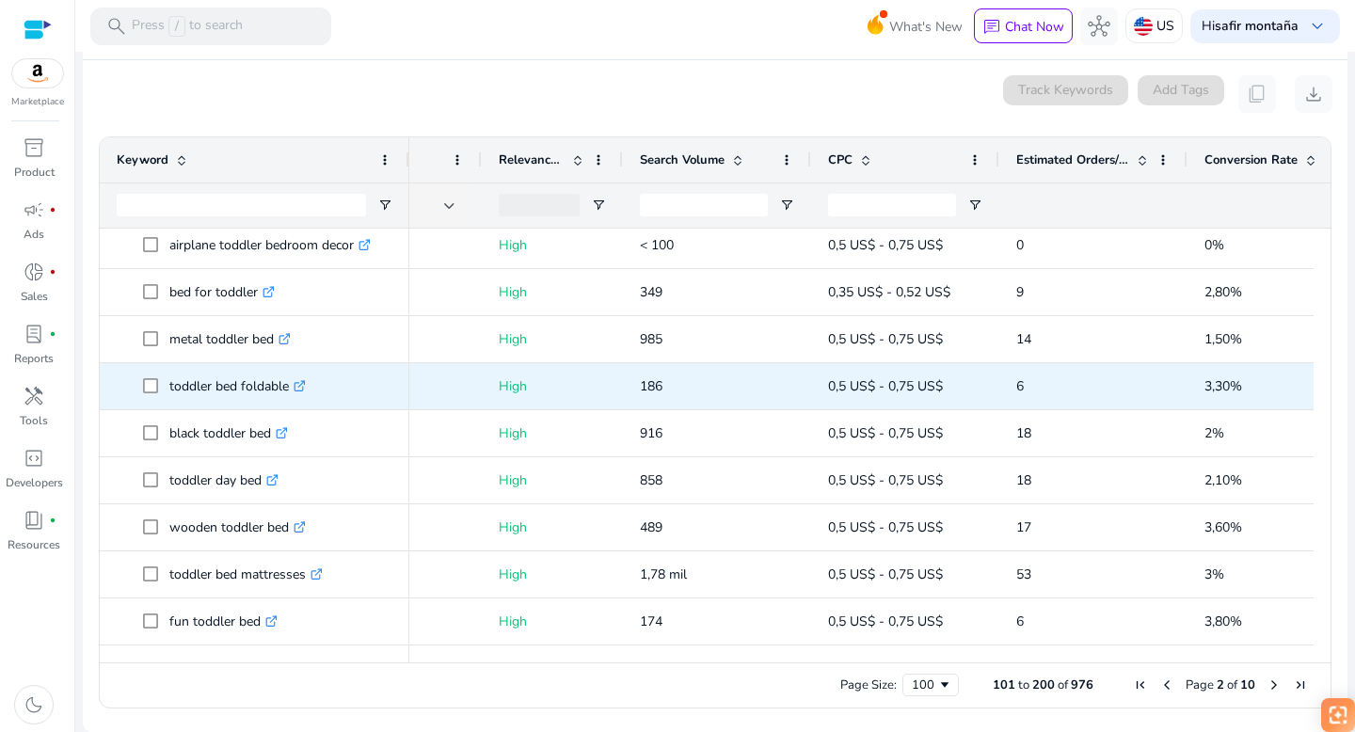
scroll to position [925, 0]
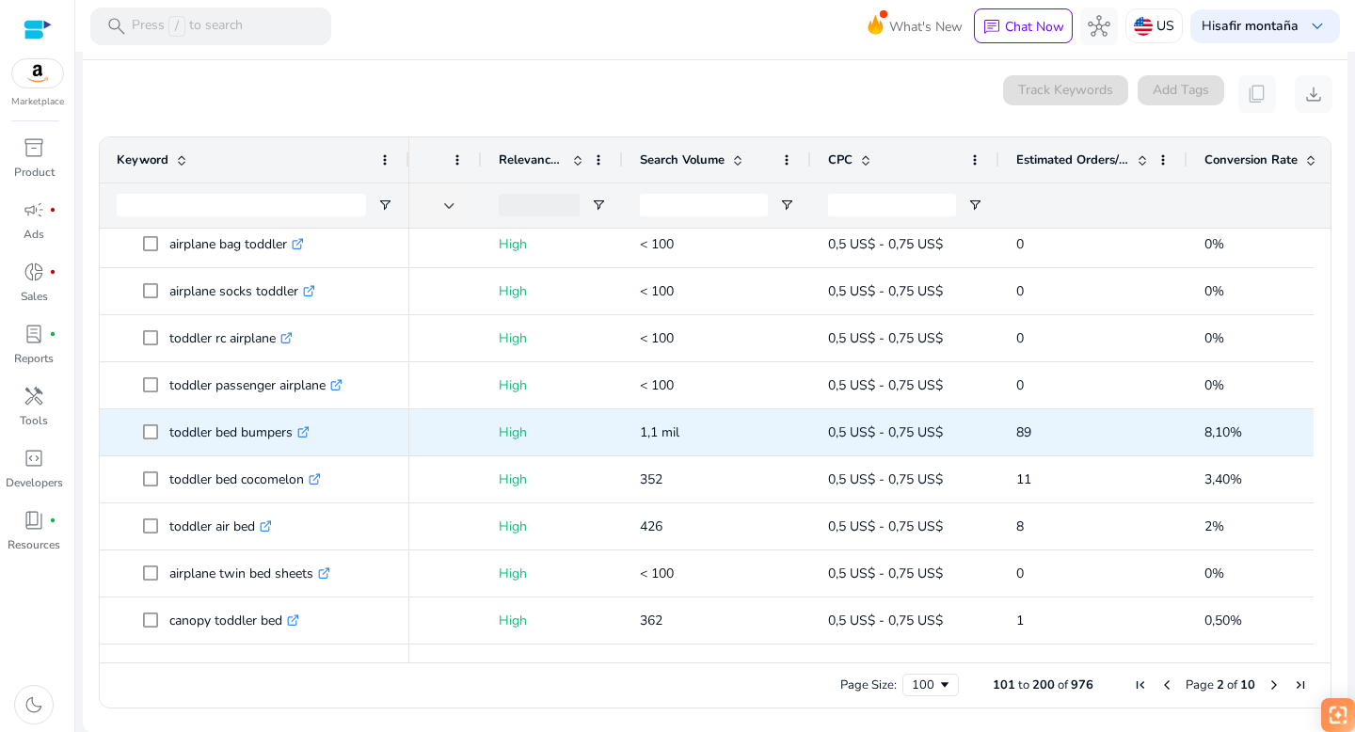
click at [307, 432] on icon ".st0{fill:#2c8af8}" at bounding box center [303, 432] width 12 height 12
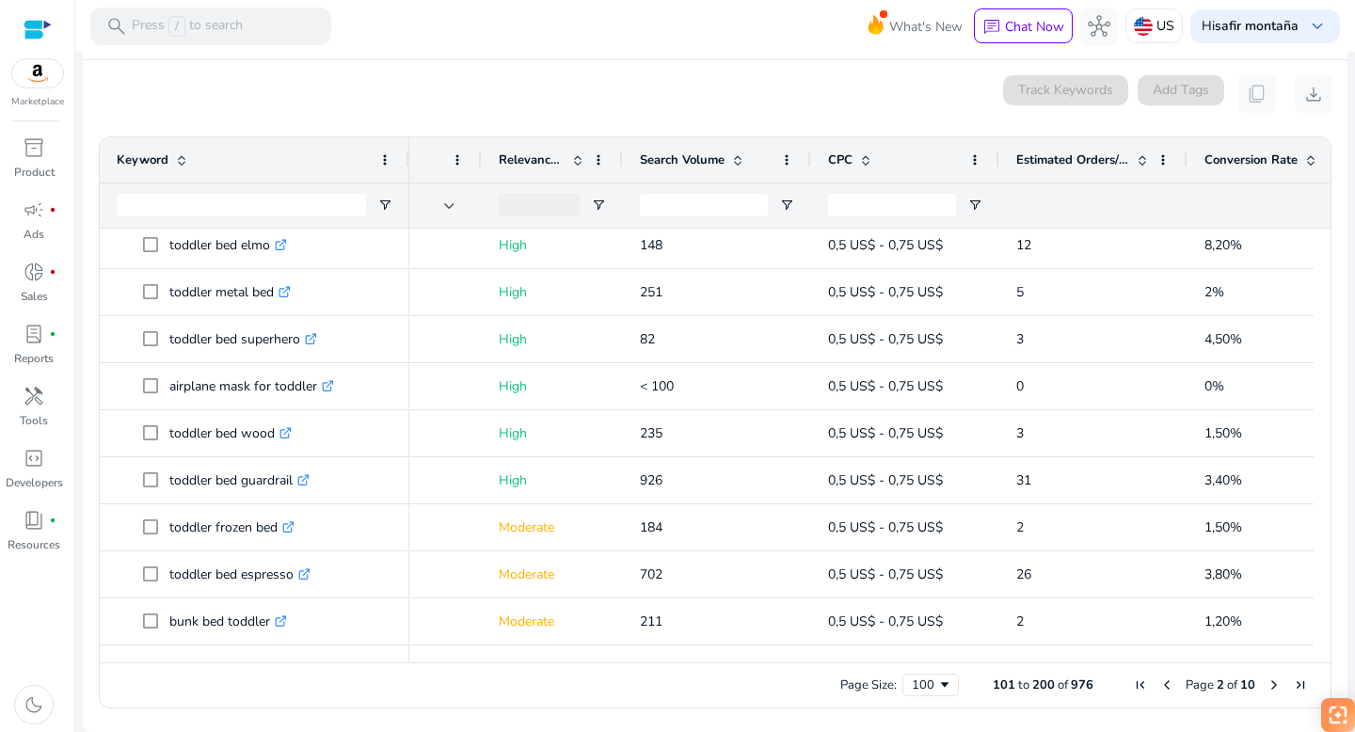
click at [1268, 683] on span "Next Page" at bounding box center [1274, 685] width 15 height 15
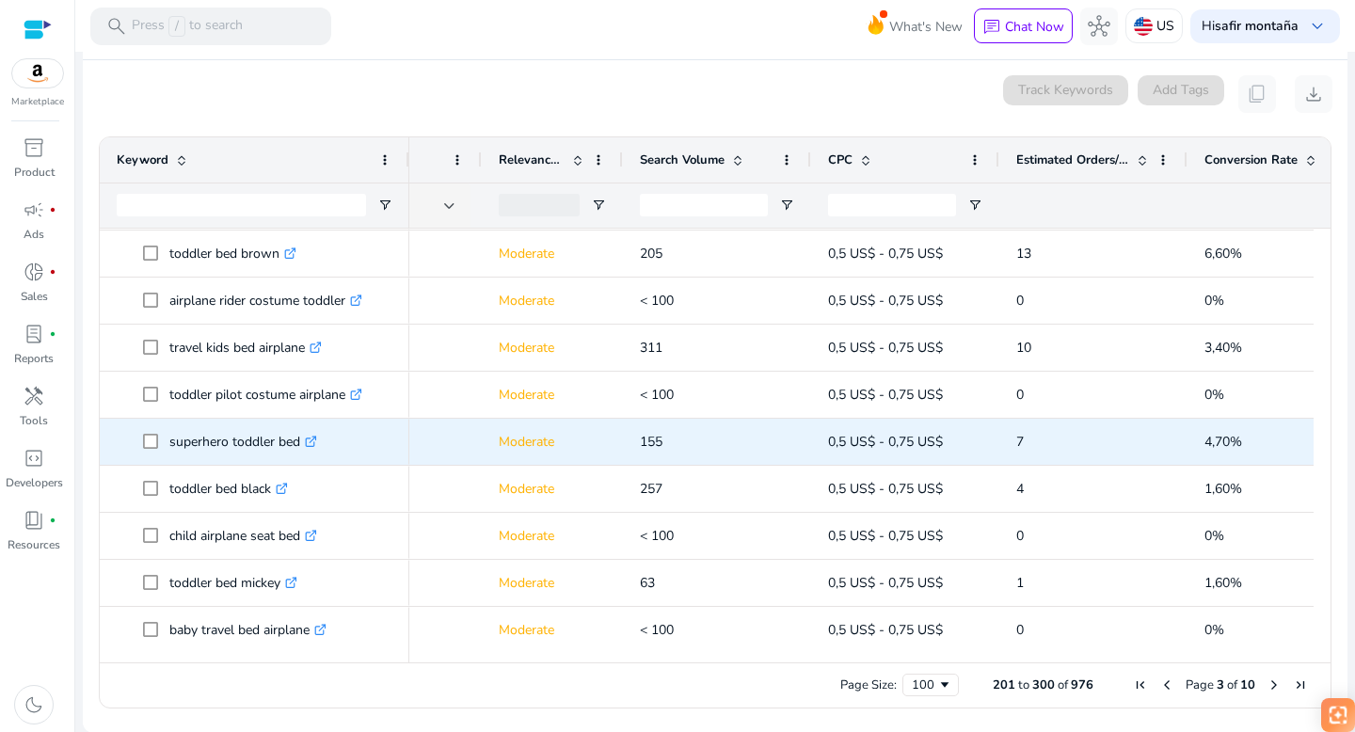
click at [314, 438] on icon ".st0{fill:#2c8af8}" at bounding box center [311, 442] width 12 height 12
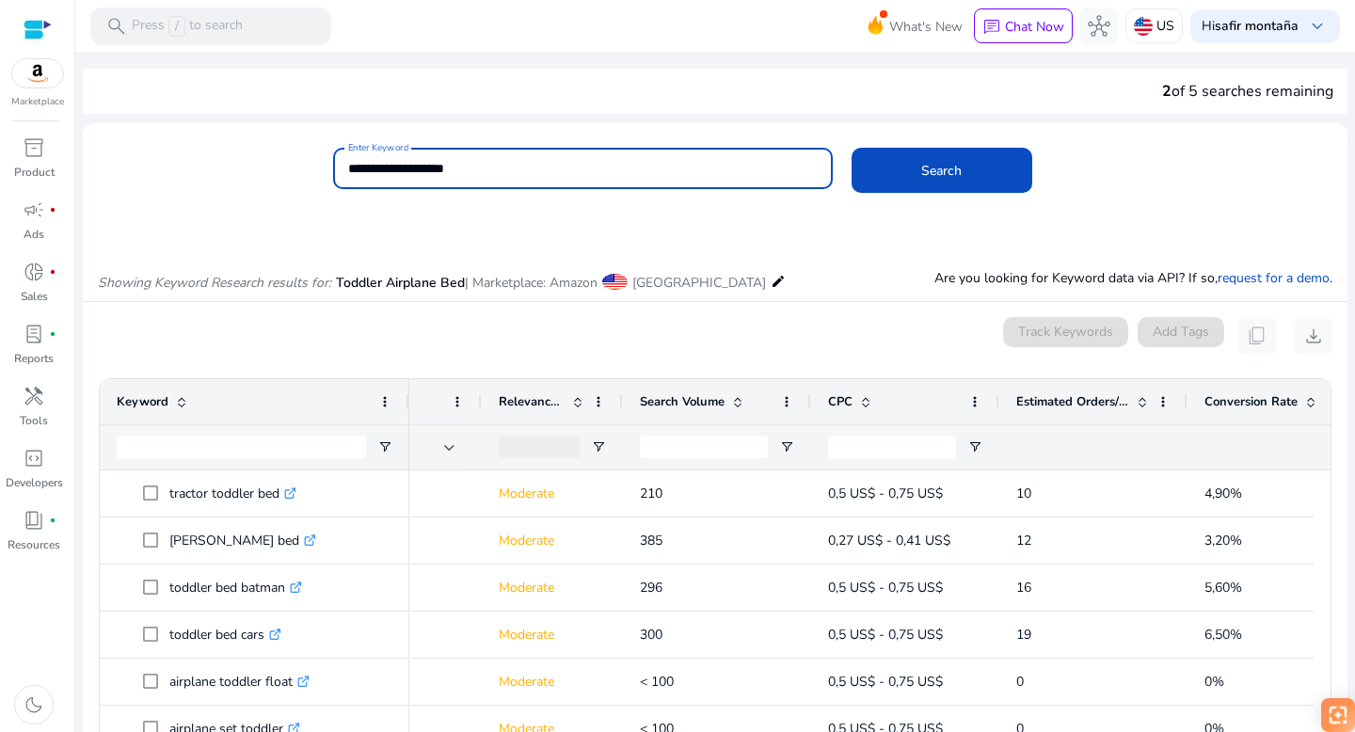
drag, startPoint x: 498, startPoint y: 166, endPoint x: 340, endPoint y: 163, distance: 158.1
click at [329, 166] on div "**********" at bounding box center [708, 178] width 1250 height 61
click at [940, 163] on span "Search" at bounding box center [941, 171] width 40 height 20
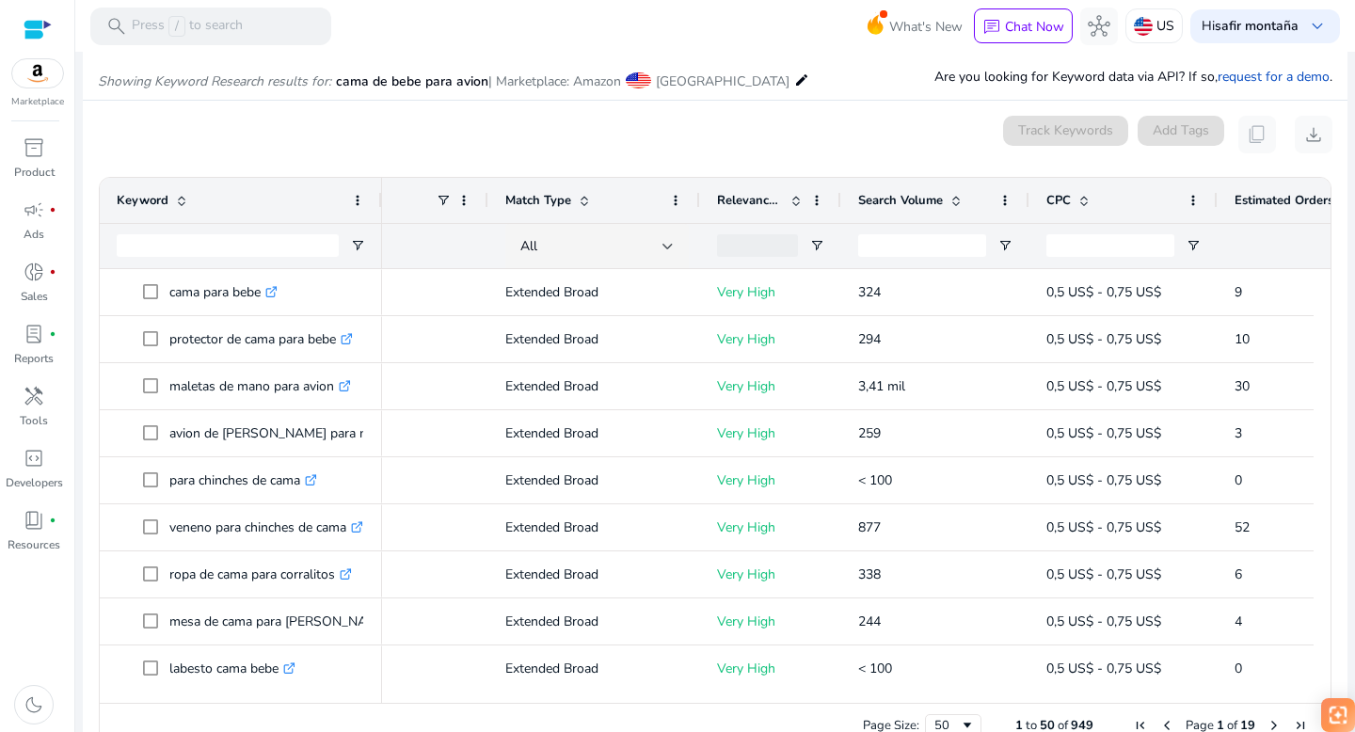
scroll to position [0, 72]
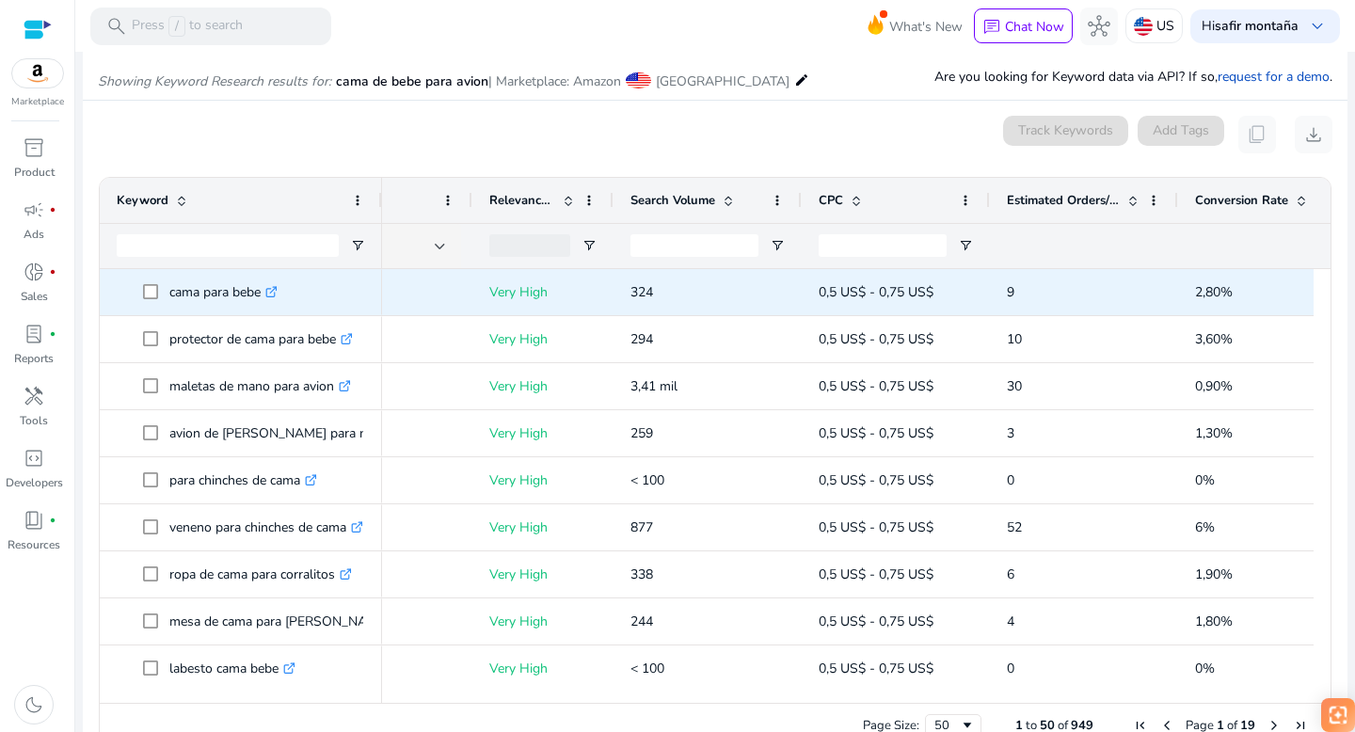
click at [277, 290] on icon at bounding box center [273, 289] width 7 height 7
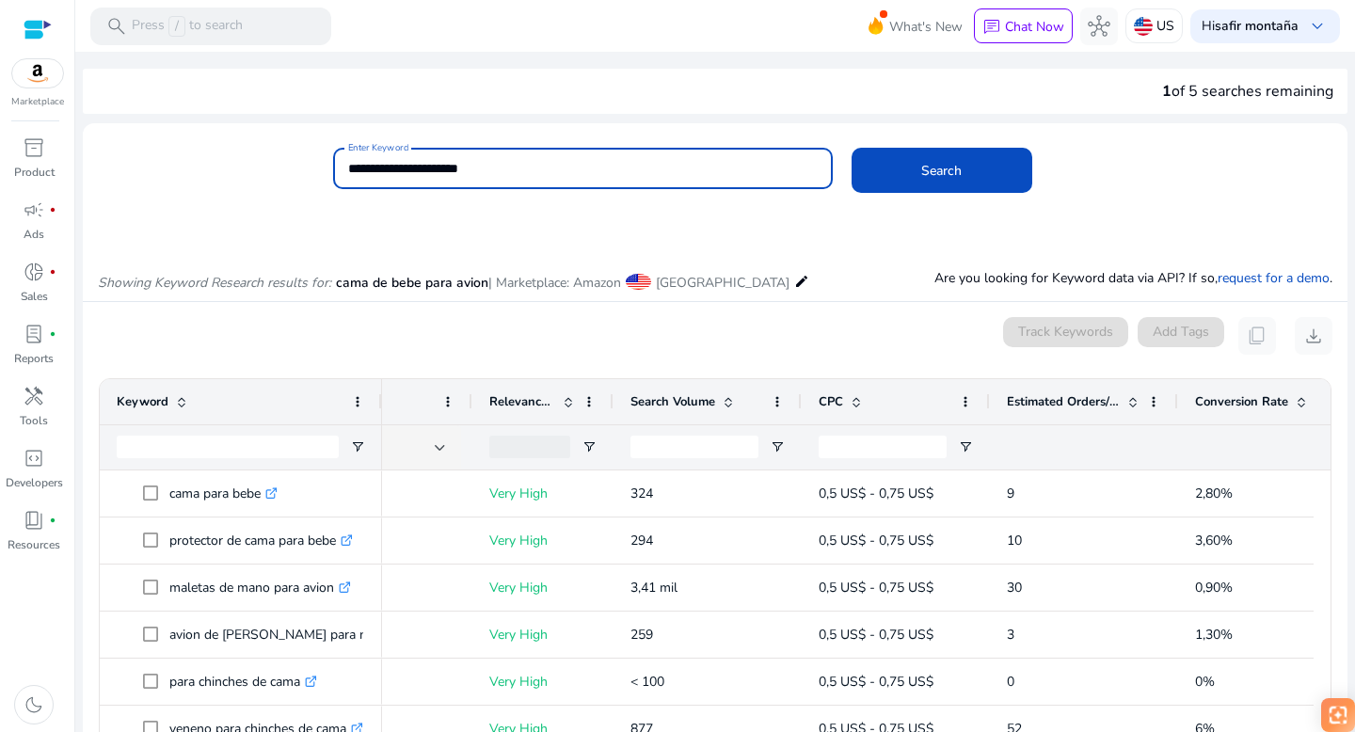
drag, startPoint x: 376, startPoint y: 170, endPoint x: 339, endPoint y: 170, distance: 37.6
click at [339, 170] on div "**********" at bounding box center [583, 168] width 500 height 41
click at [898, 168] on span at bounding box center [942, 170] width 181 height 45
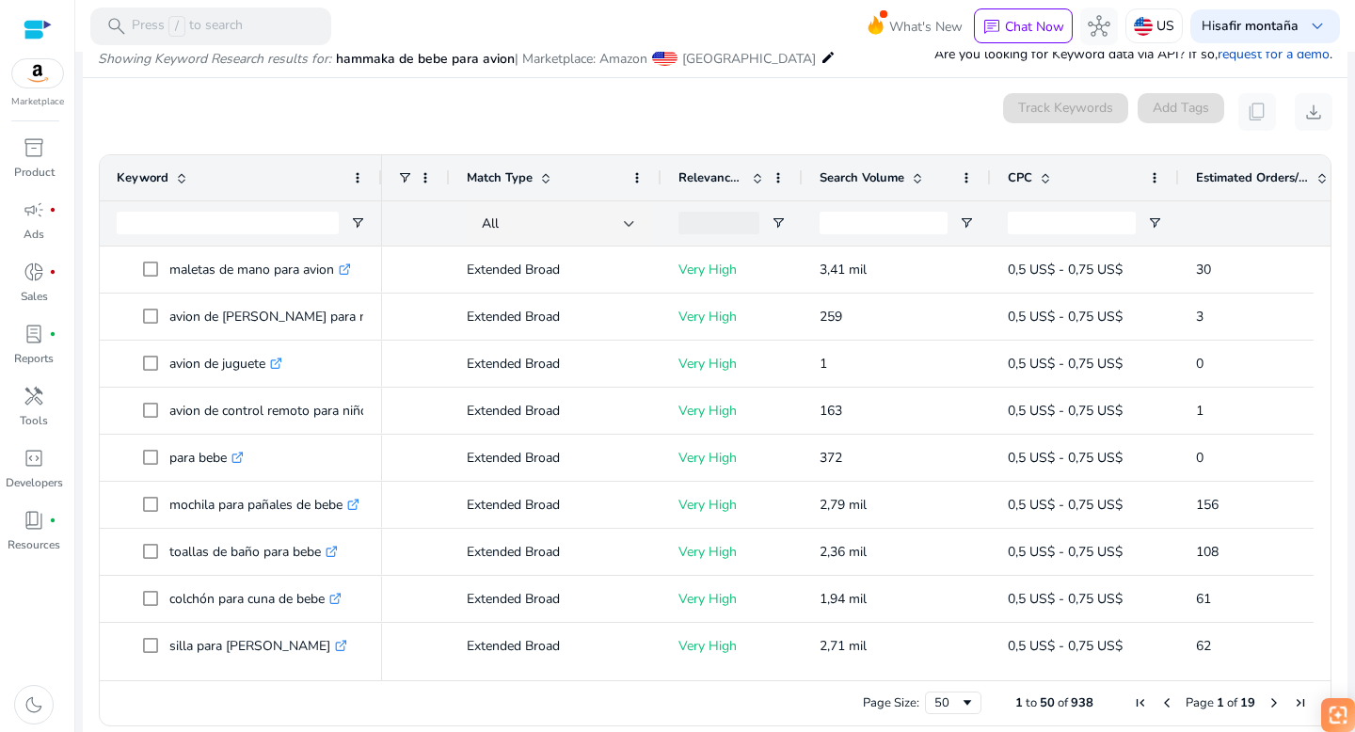
scroll to position [0, 153]
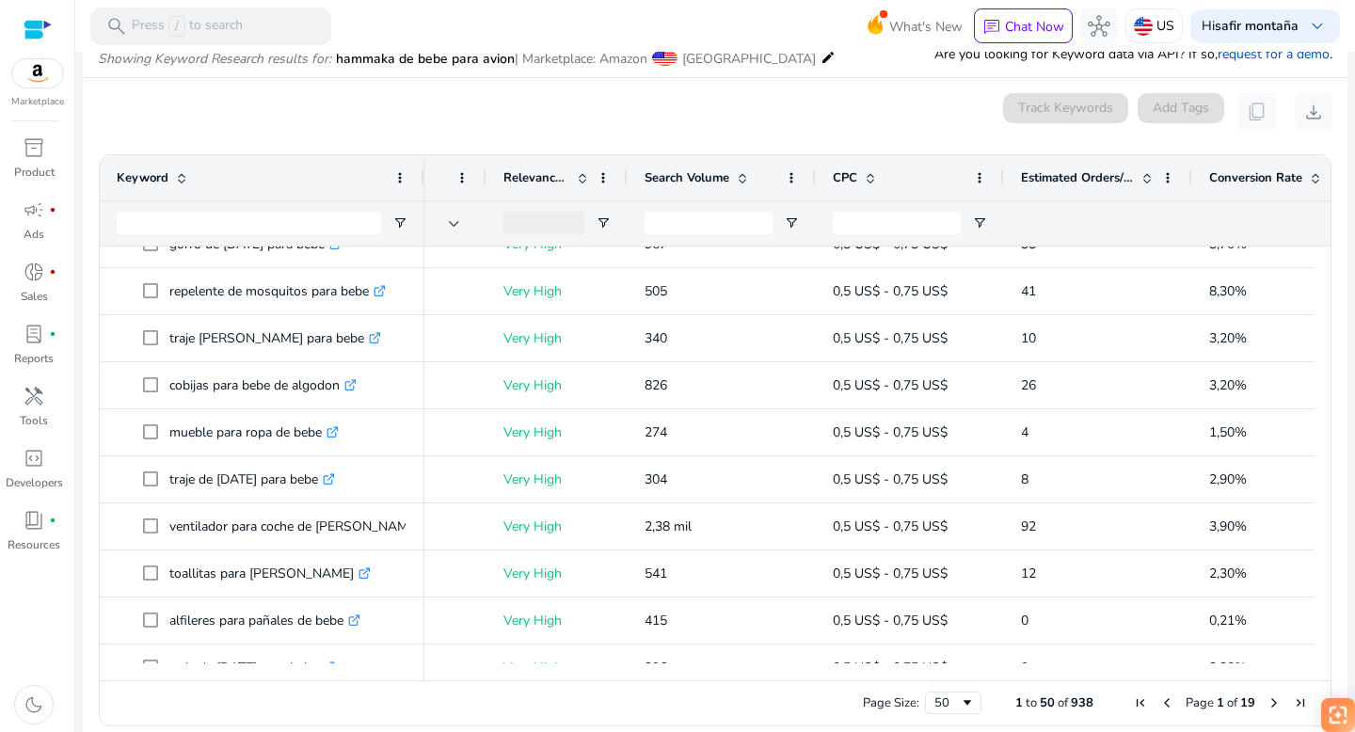
drag, startPoint x: 377, startPoint y: 171, endPoint x: 420, endPoint y: 174, distance: 42.4
click at [420, 174] on div at bounding box center [424, 177] width 8 height 45
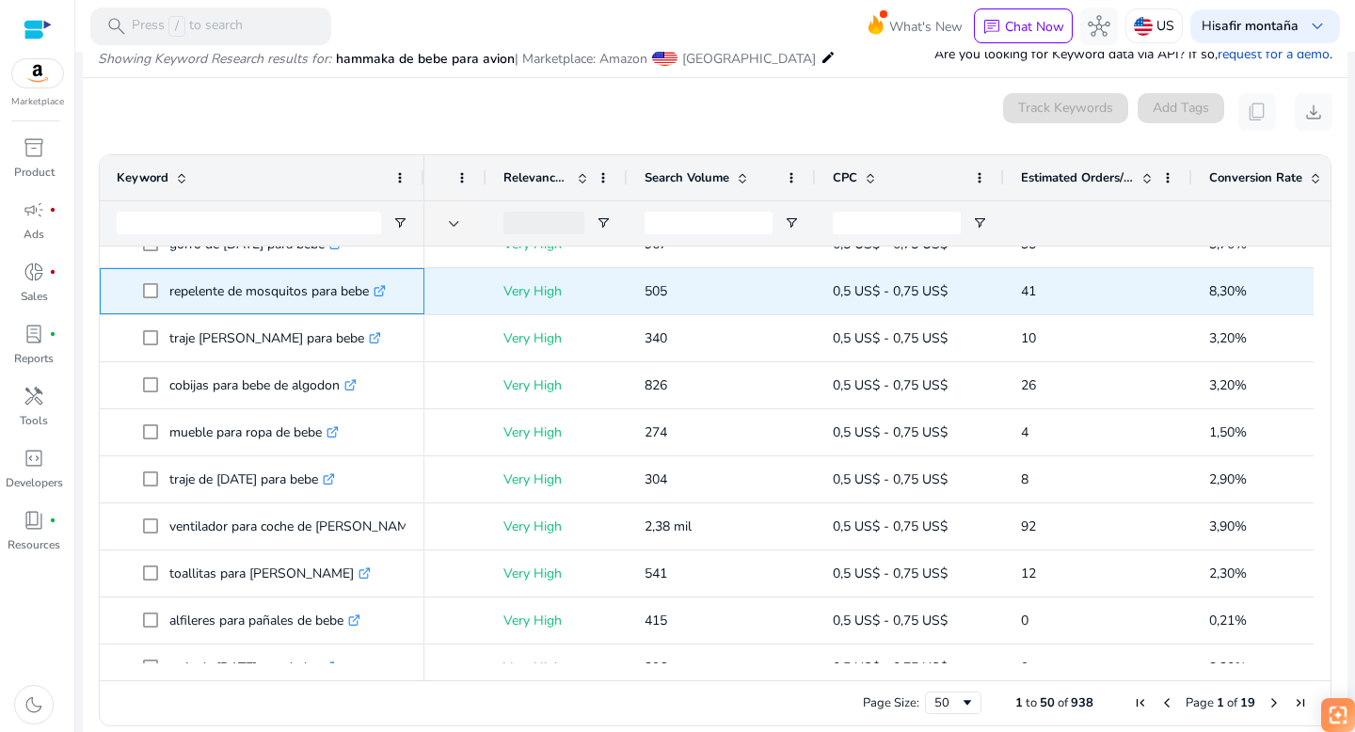
click at [385, 290] on icon ".st0{fill:#2c8af8}" at bounding box center [380, 291] width 12 height 12
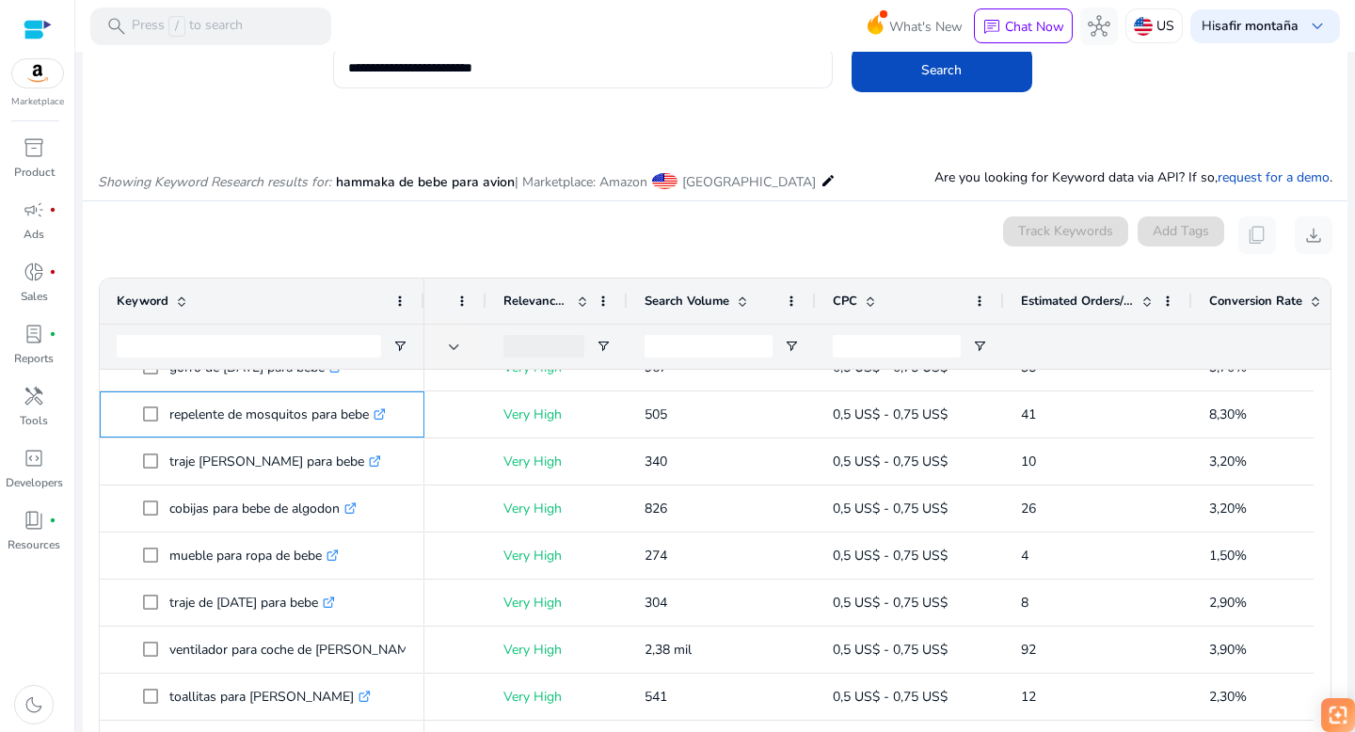
scroll to position [0, 0]
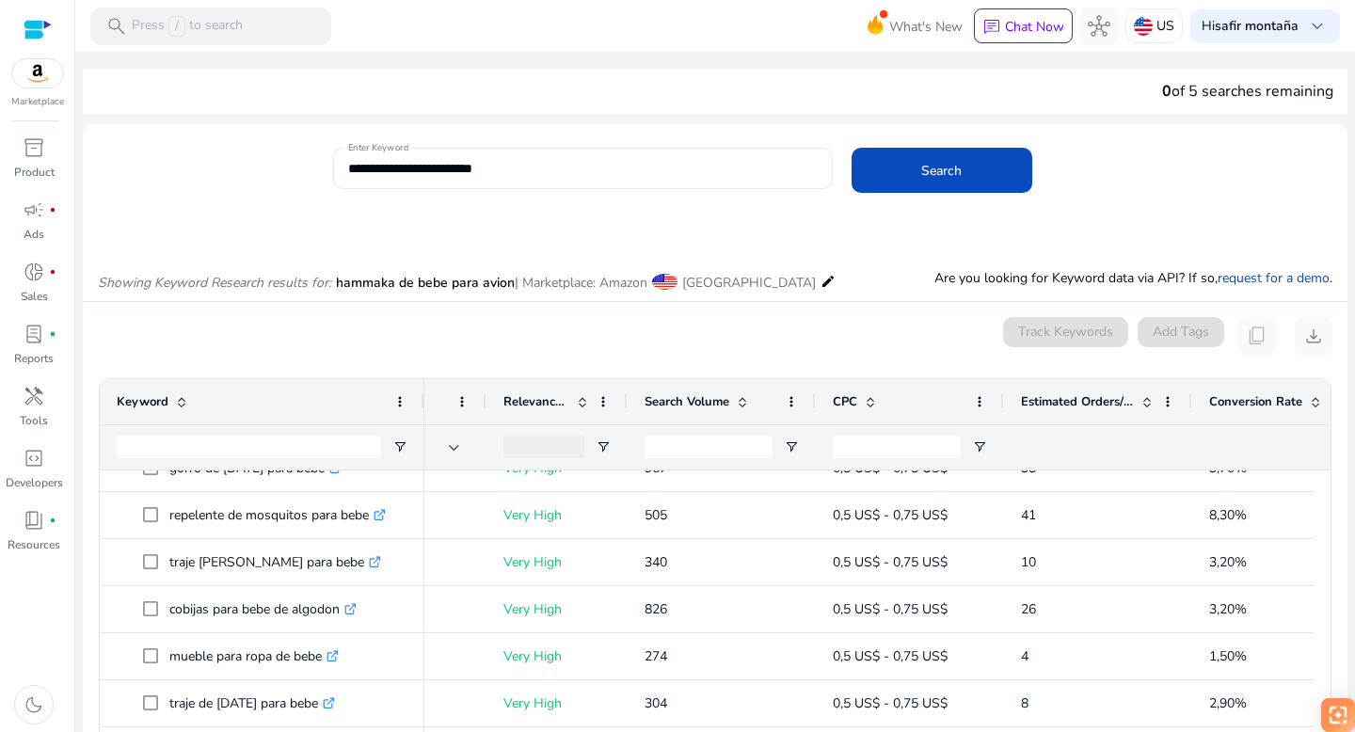
click at [462, 168] on input "**********" at bounding box center [583, 168] width 470 height 21
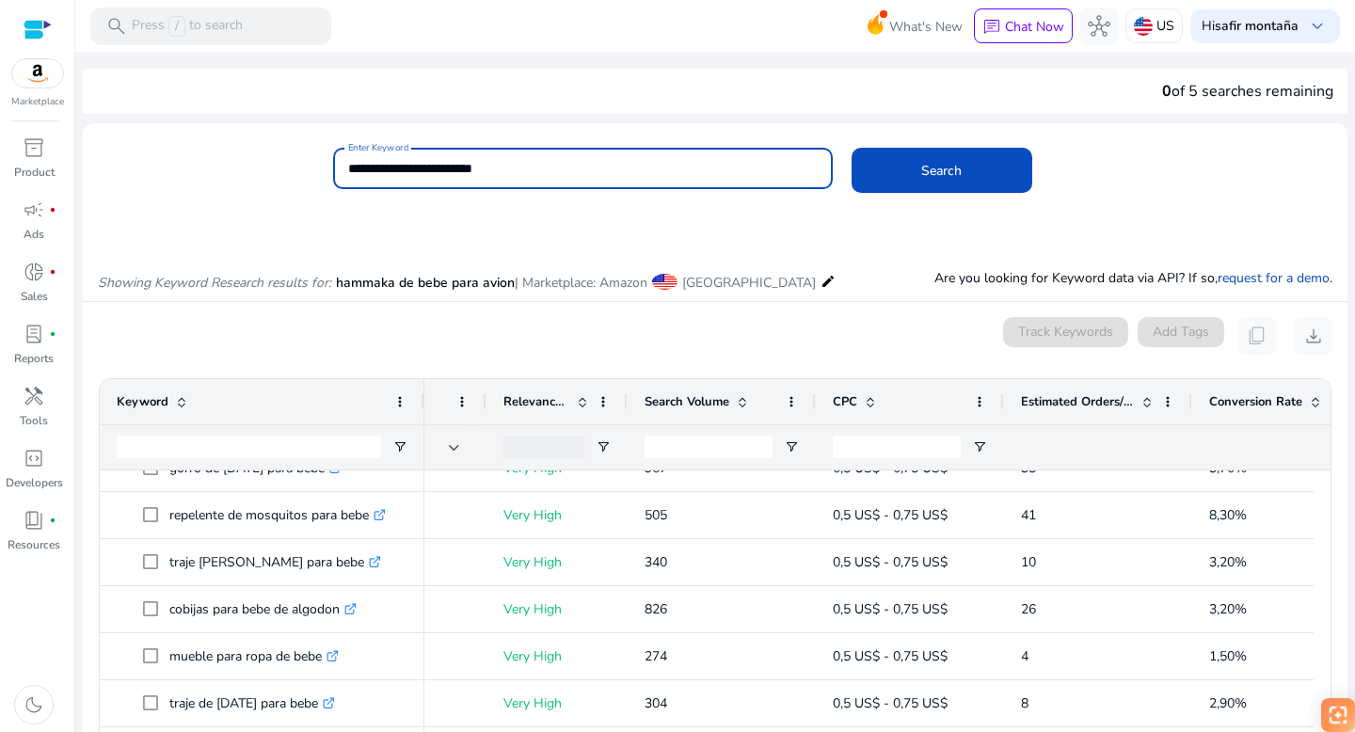
click at [462, 168] on input "**********" at bounding box center [583, 168] width 470 height 21
paste input
type input "**********"
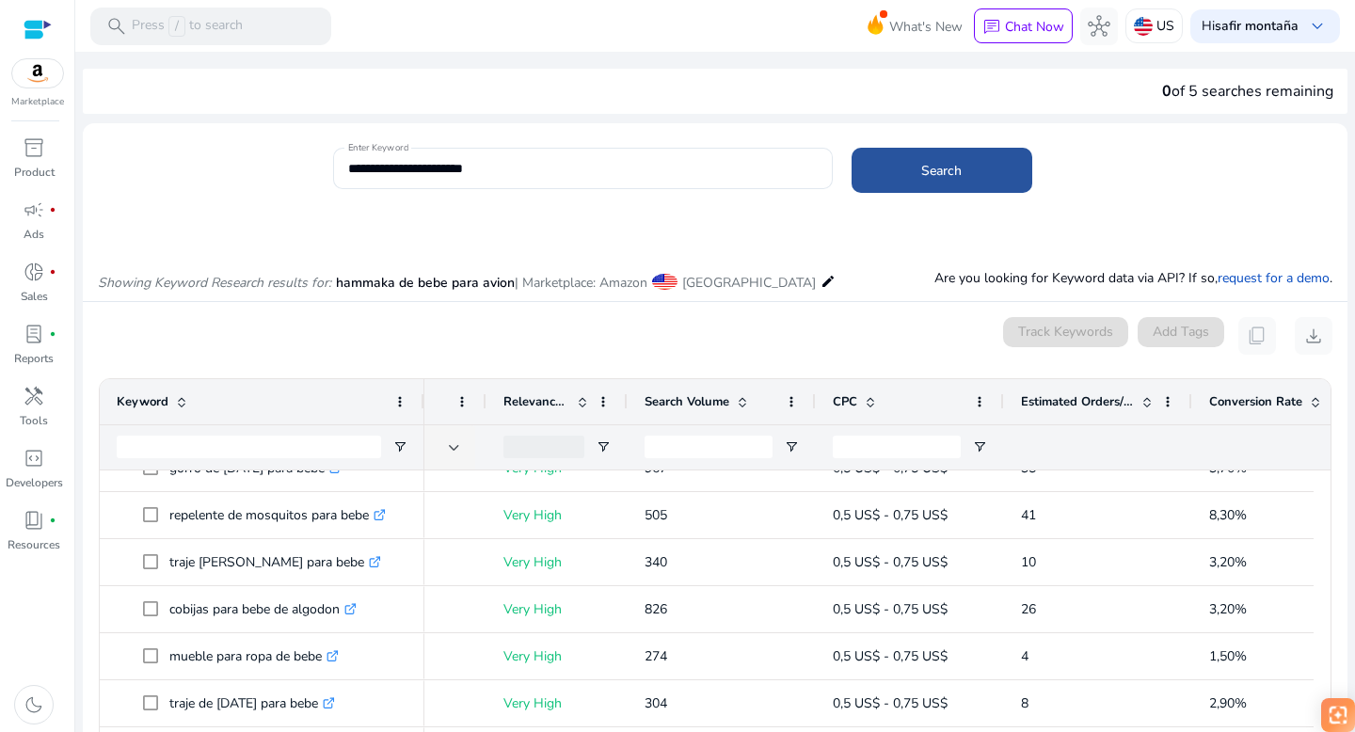
click at [909, 164] on span at bounding box center [942, 170] width 181 height 45
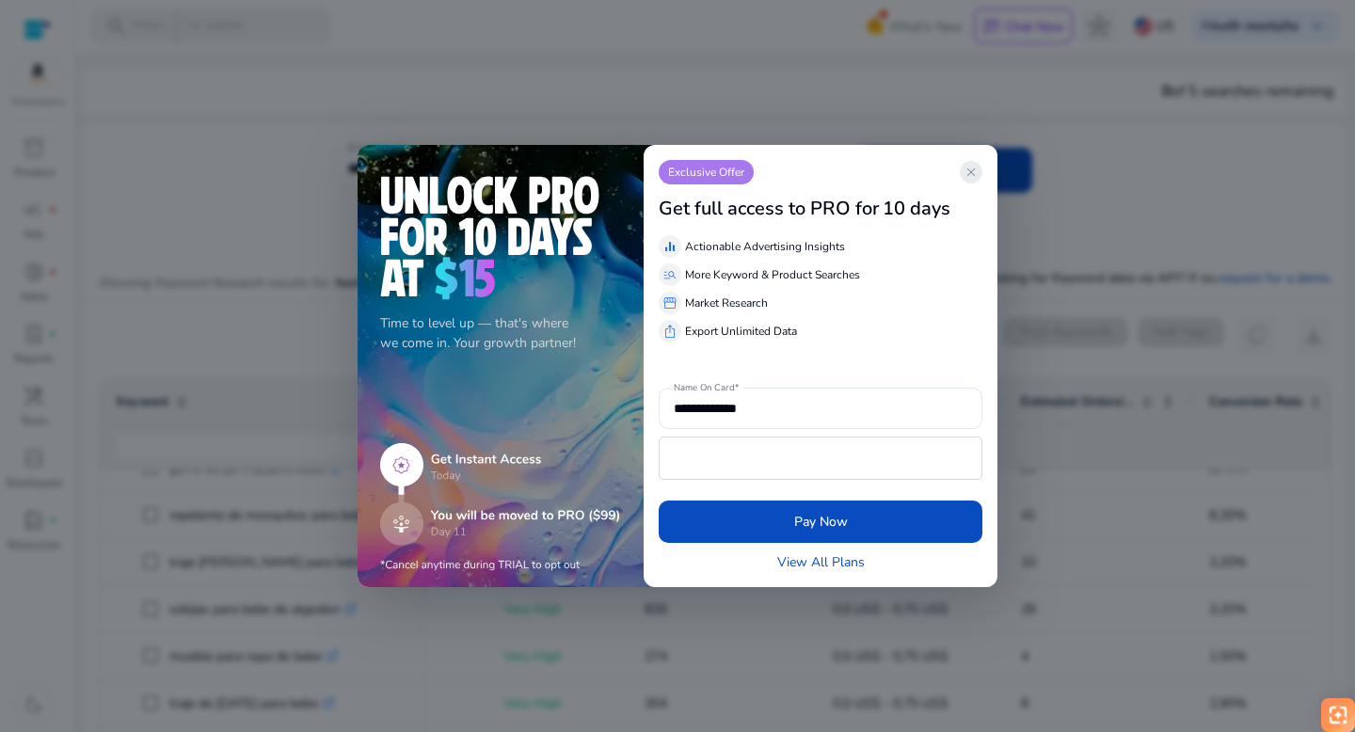
click at [970, 165] on span "close" at bounding box center [971, 172] width 15 height 15
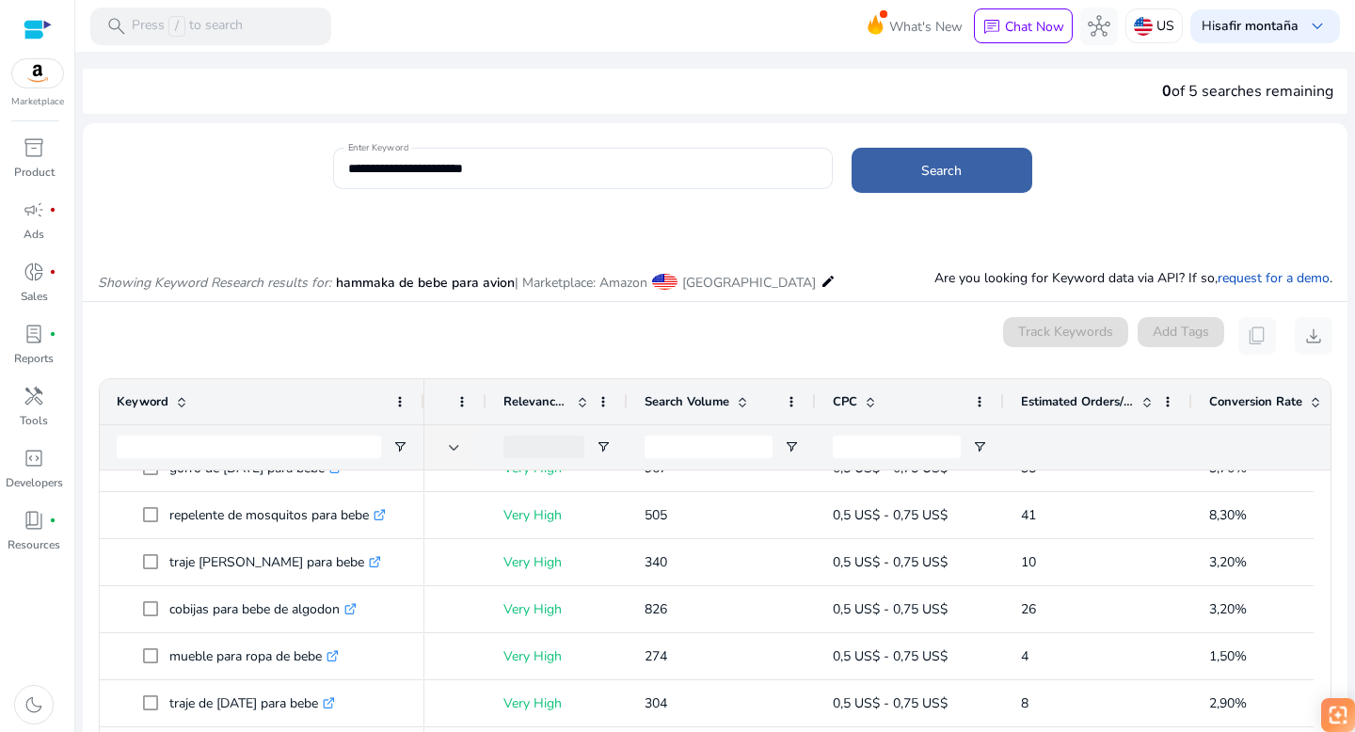
click at [955, 167] on span "Search" at bounding box center [941, 171] width 40 height 20
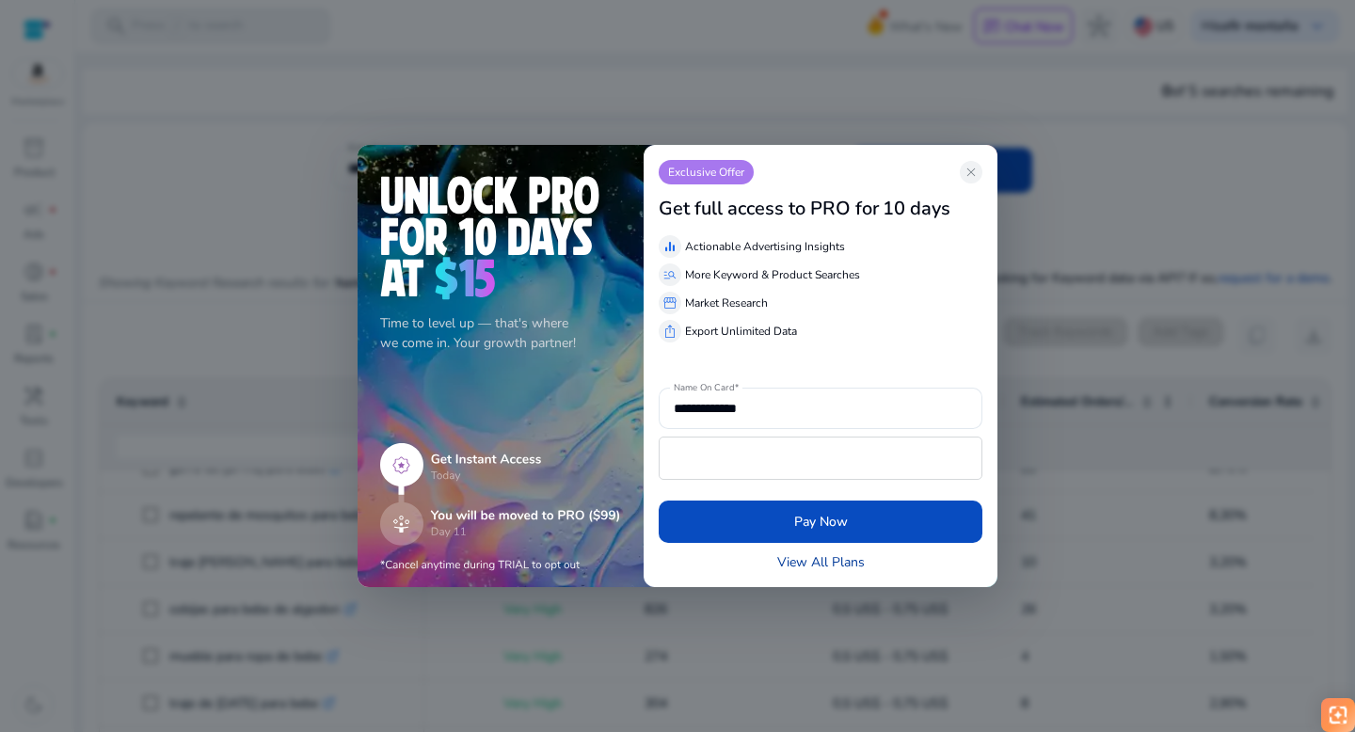
click at [813, 569] on link "View All Plans" at bounding box center [821, 562] width 88 height 20
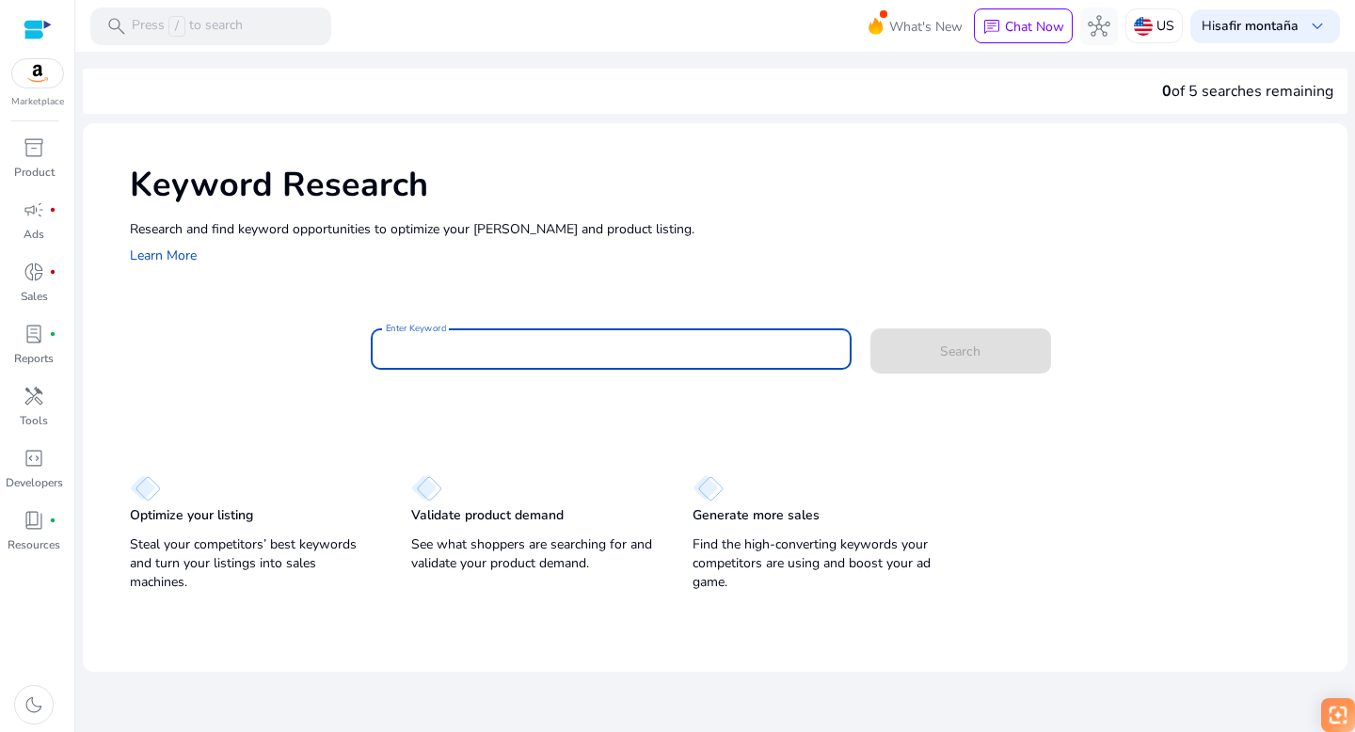
paste input "**********"
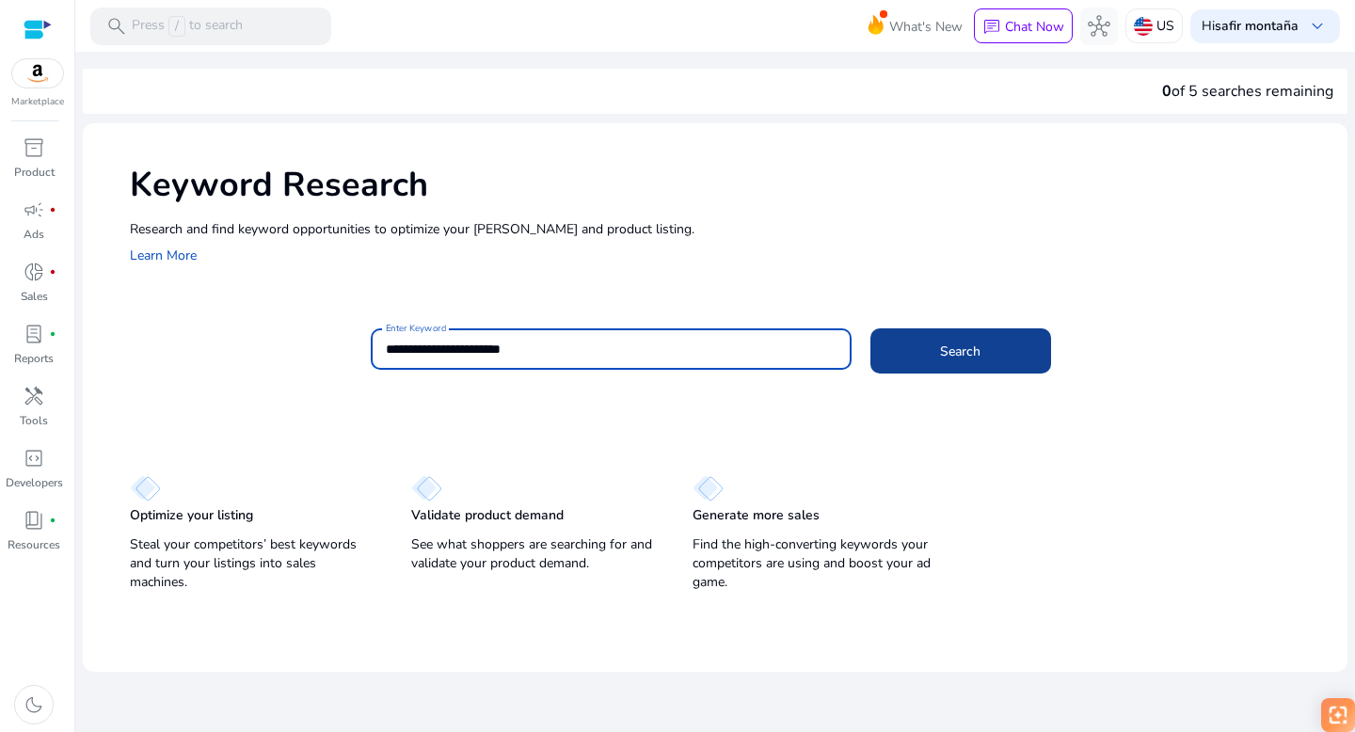
type input "**********"
click at [916, 348] on span at bounding box center [961, 350] width 181 height 45
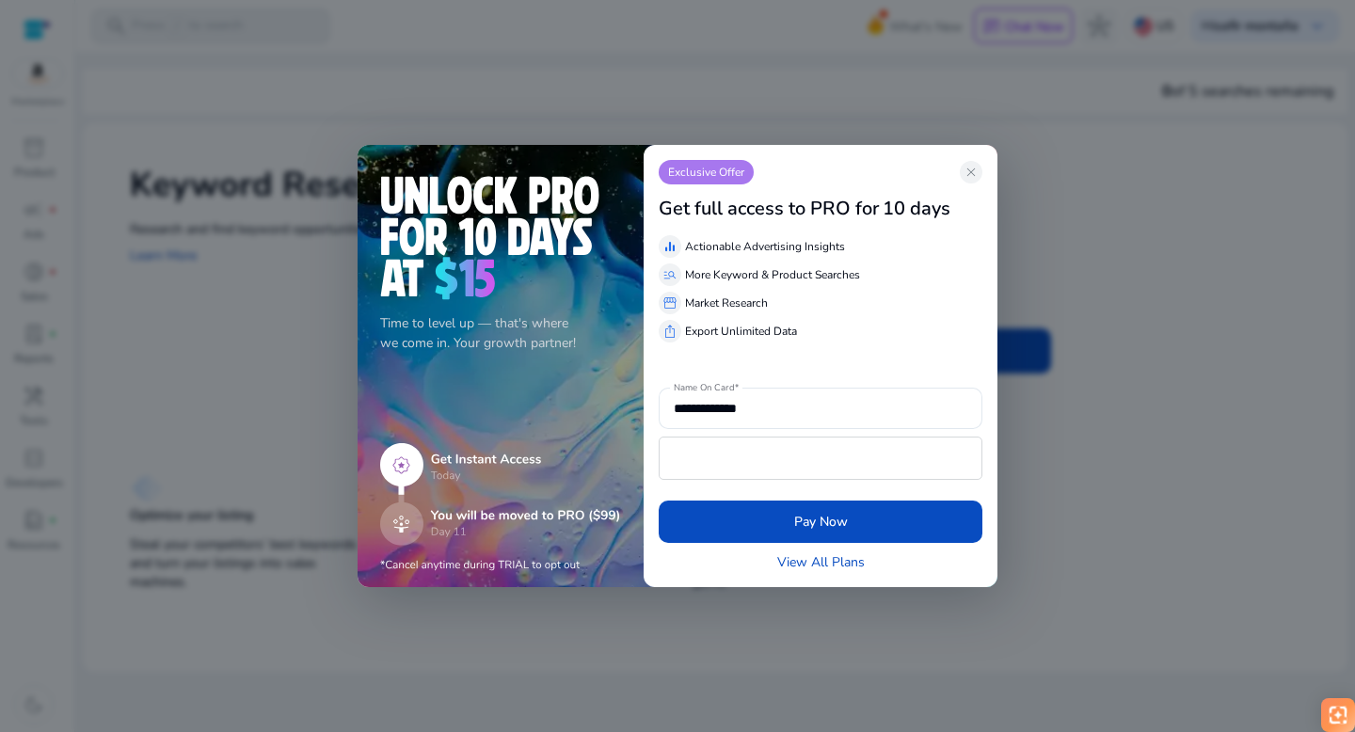
click at [600, 511] on img at bounding box center [500, 507] width 241 height 129
click at [801, 561] on link "View All Plans" at bounding box center [821, 562] width 88 height 20
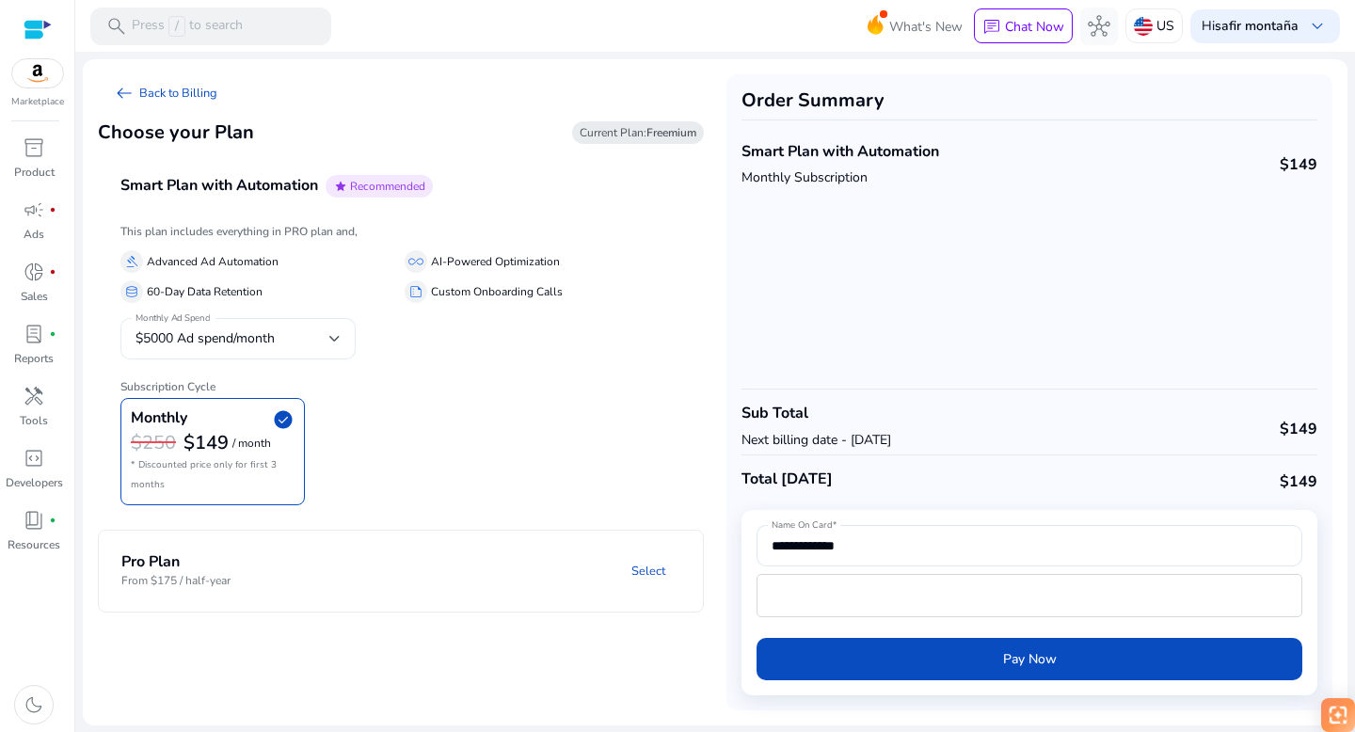
click at [327, 342] on div "$5000 Ad spend/month" at bounding box center [233, 338] width 194 height 21
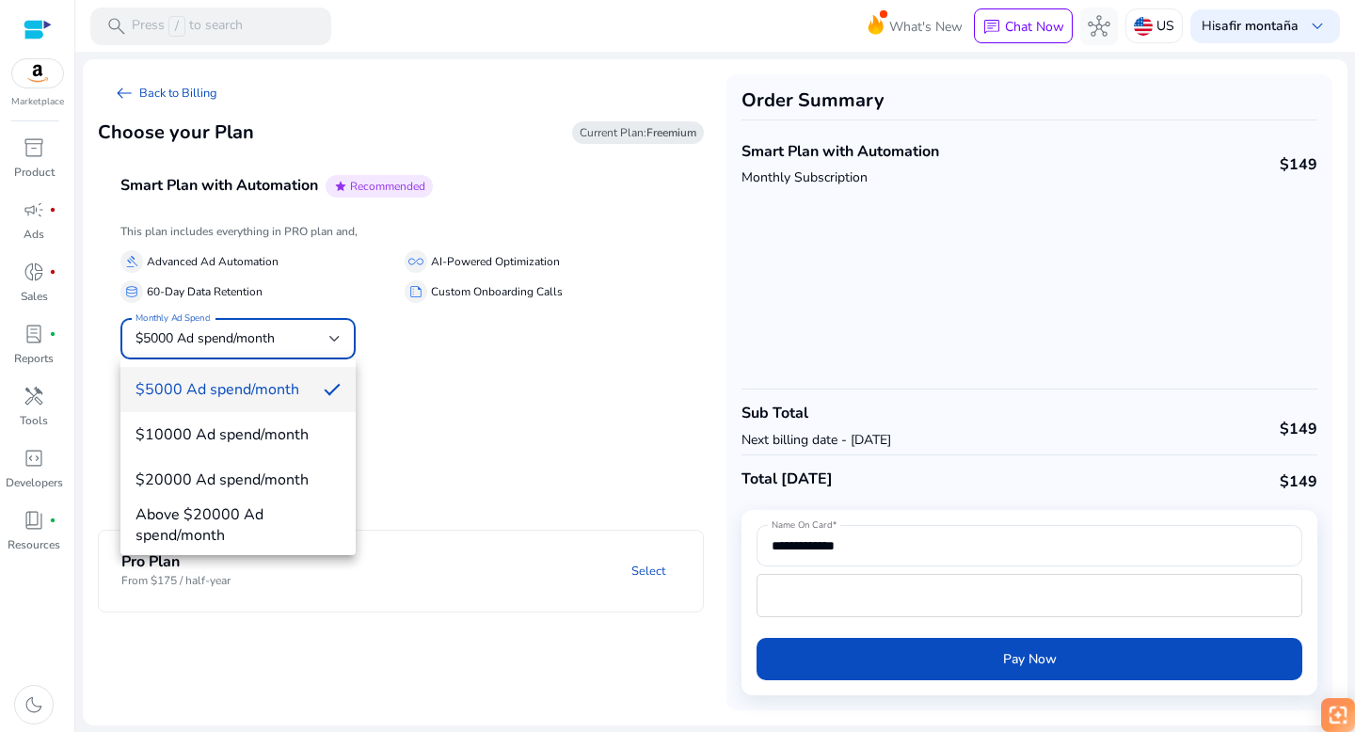
click at [331, 337] on div at bounding box center [677, 366] width 1355 height 732
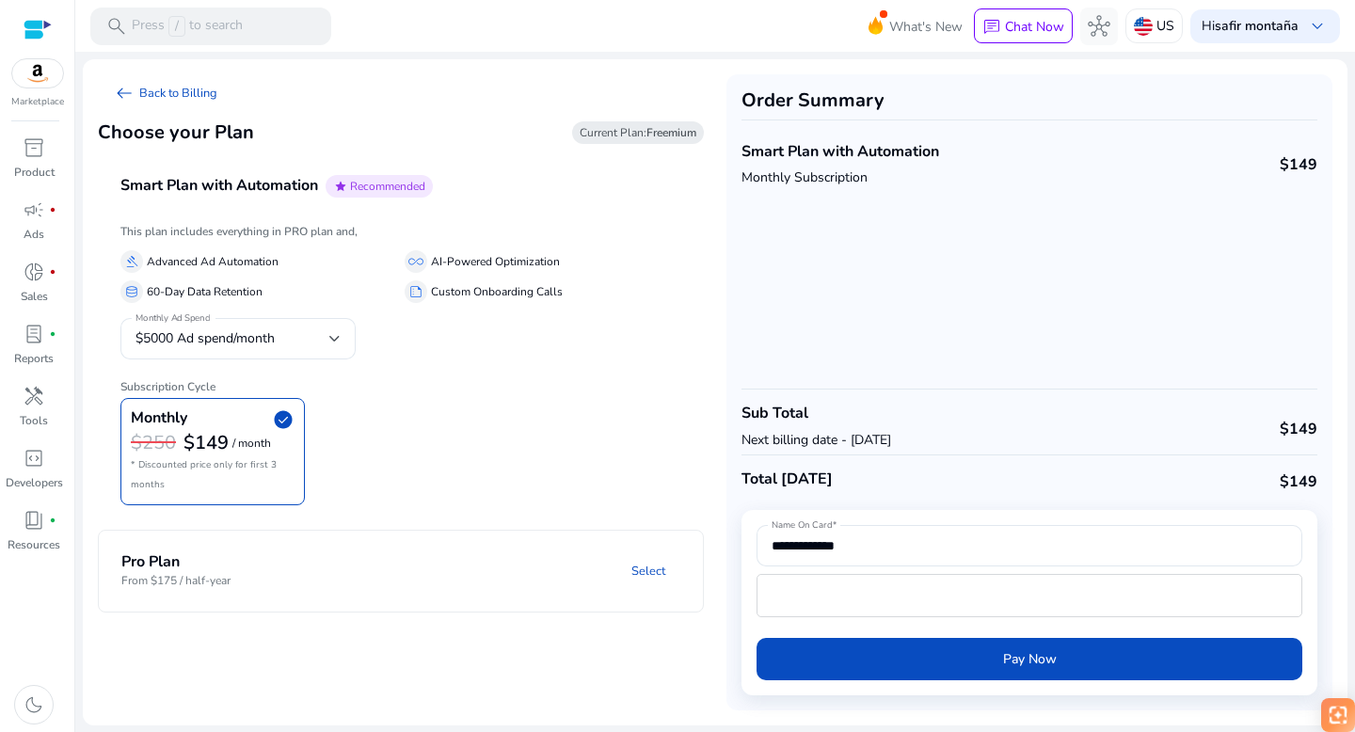
click at [453, 354] on div "This plan includes everything in PRO plan and, gavel Advanced Ad Automation all…" at bounding box center [400, 365] width 561 height 280
click at [35, 23] on div at bounding box center [38, 30] width 28 height 22
